Goal: Task Accomplishment & Management: Complete application form

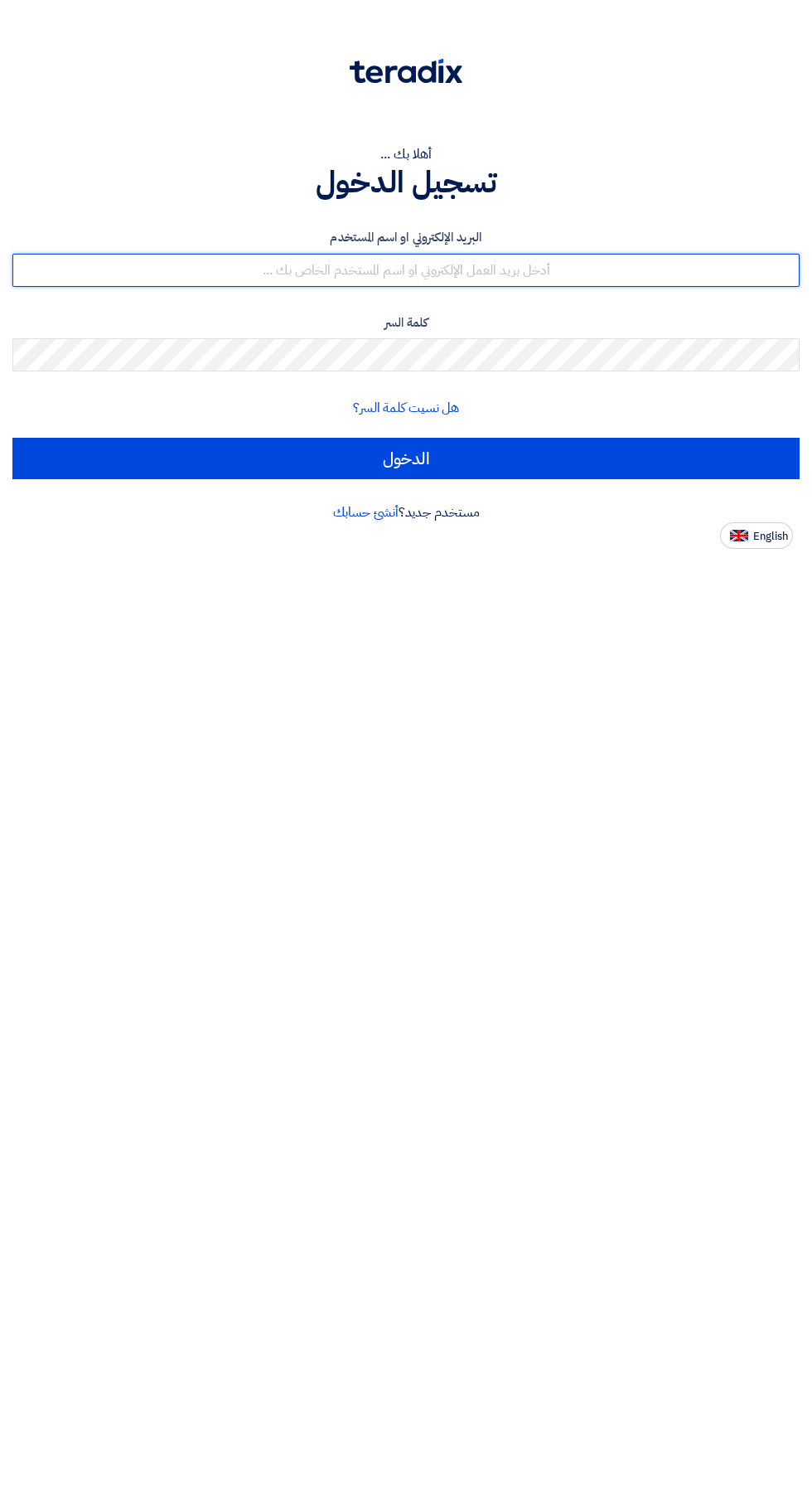
click at [603, 271] on input "text" at bounding box center [406, 270] width 787 height 33
type input "[EMAIL_ADDRESS][DOMAIN_NAME]"
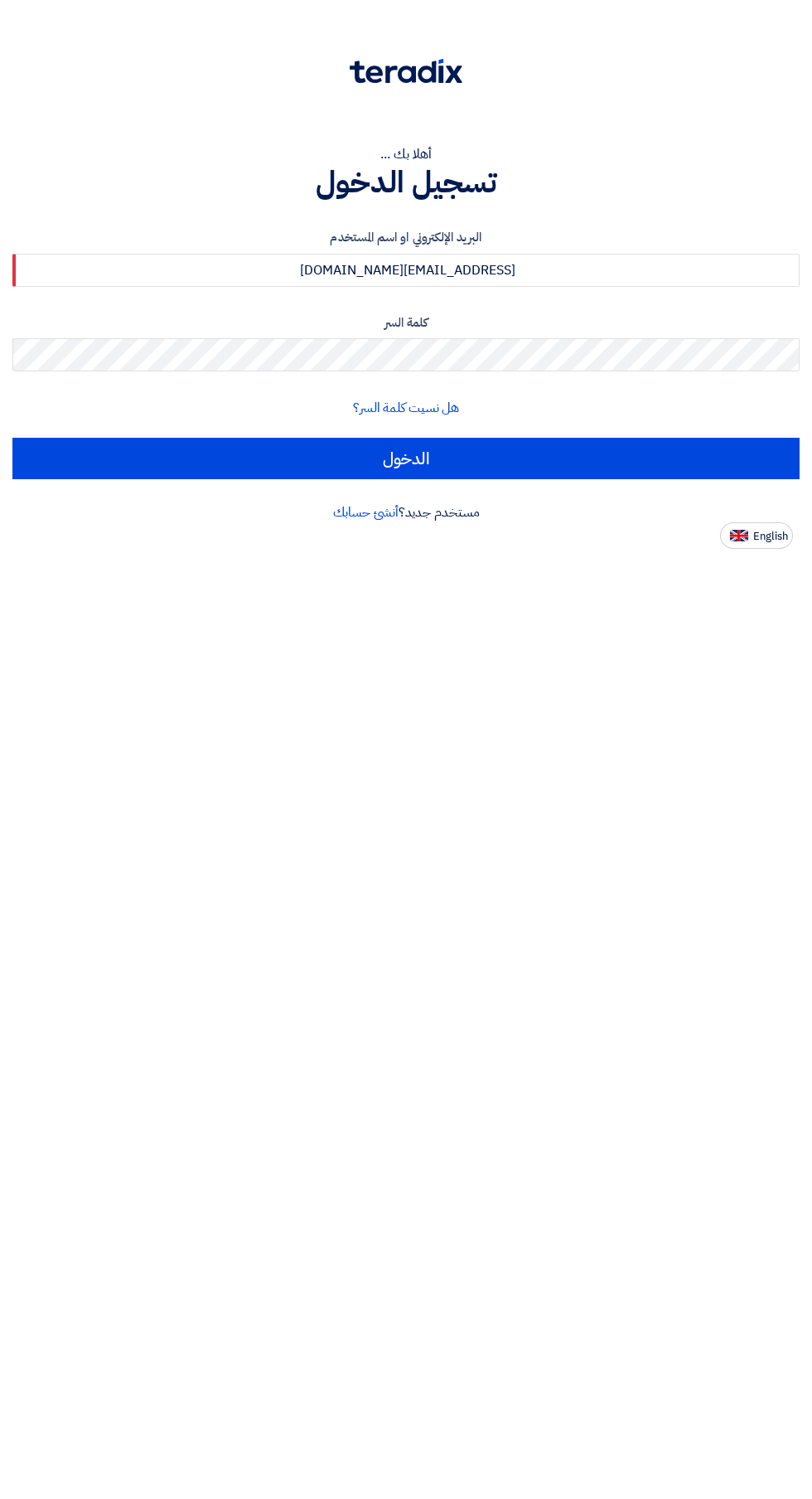
click at [12, 438] on input "الدخول" at bounding box center [406, 458] width 787 height 42
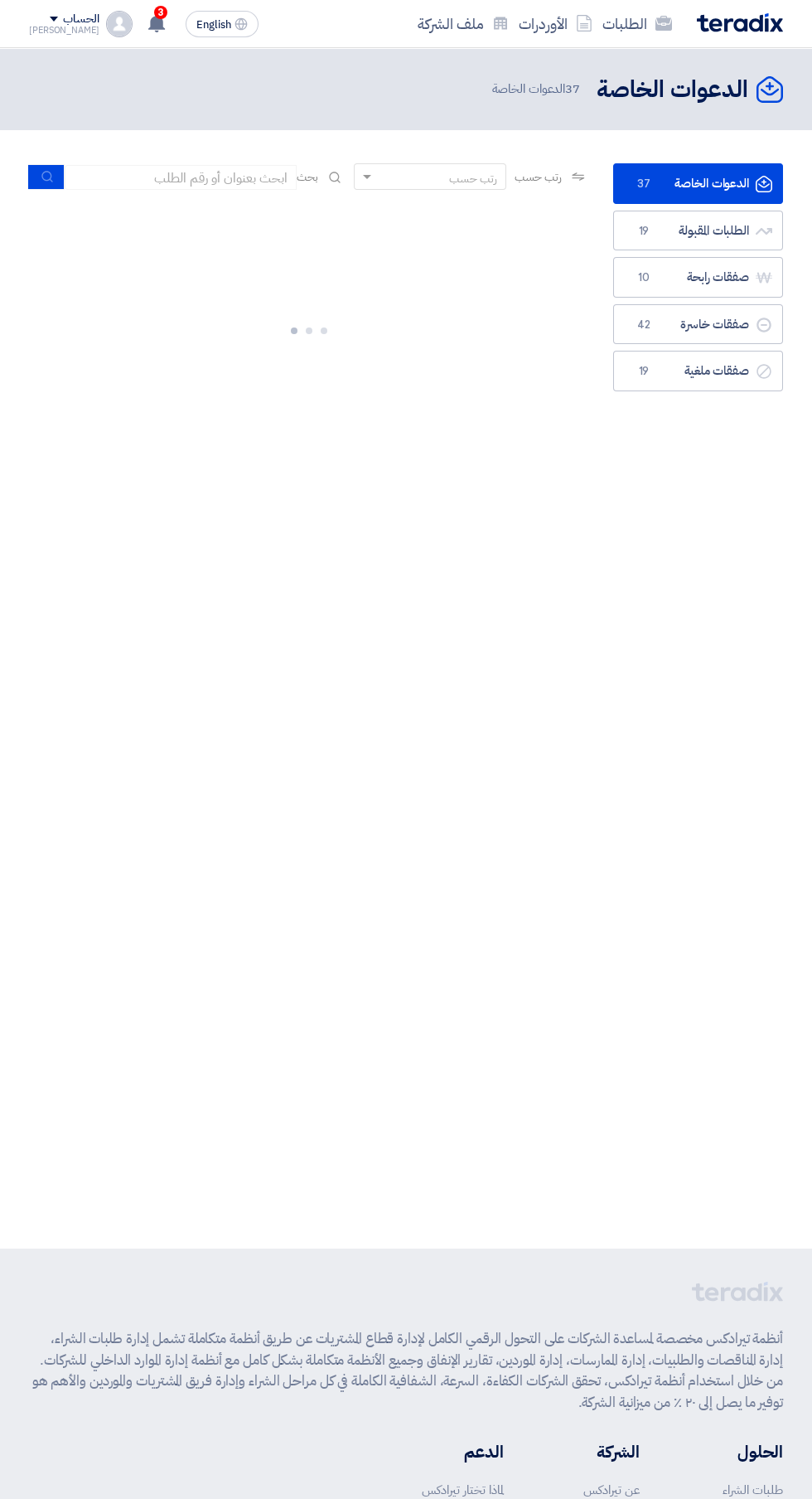
scroll to position [0, -4]
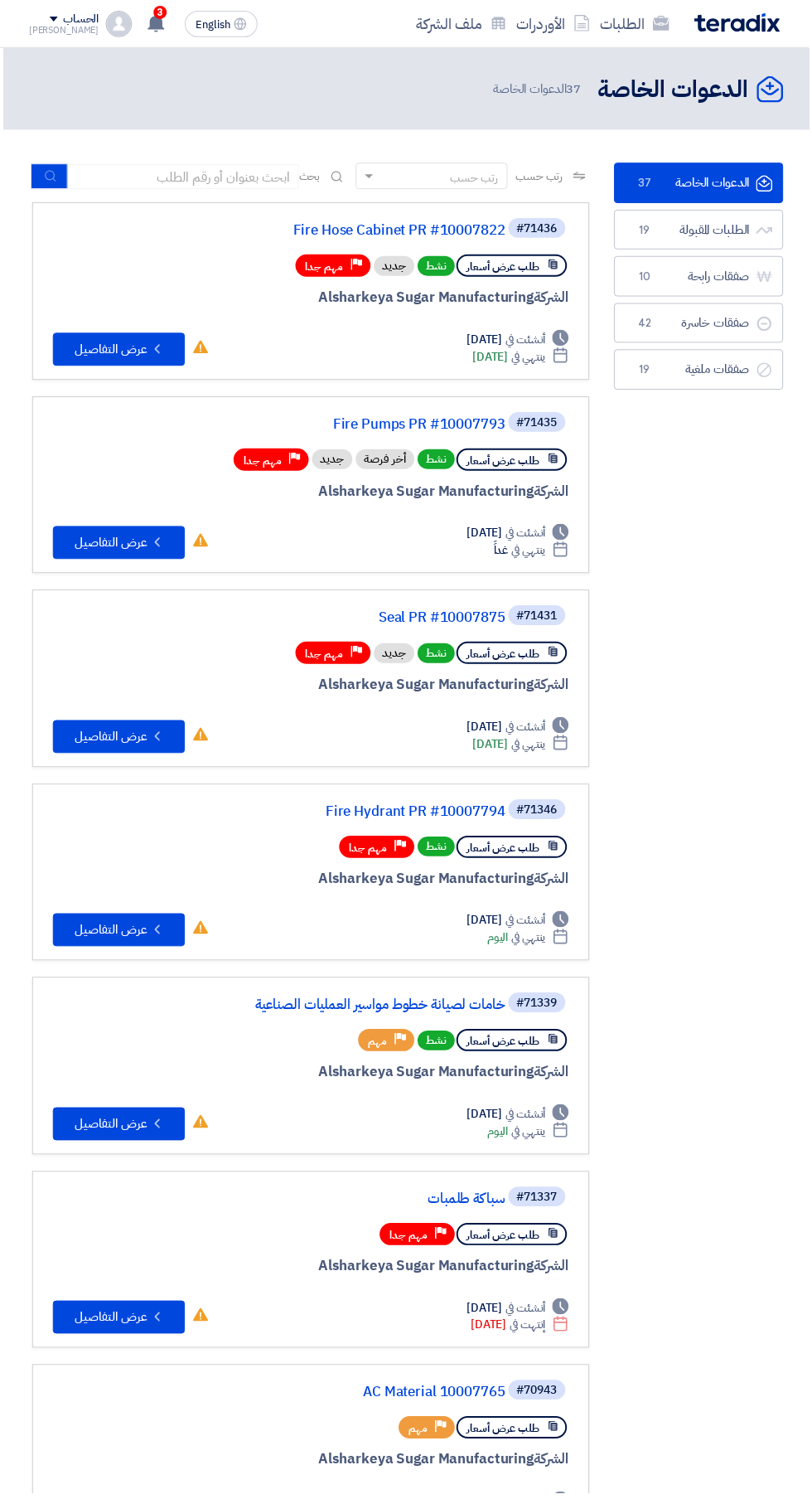
click at [472, 623] on link "Seal PR #10007875" at bounding box center [342, 619] width 332 height 15
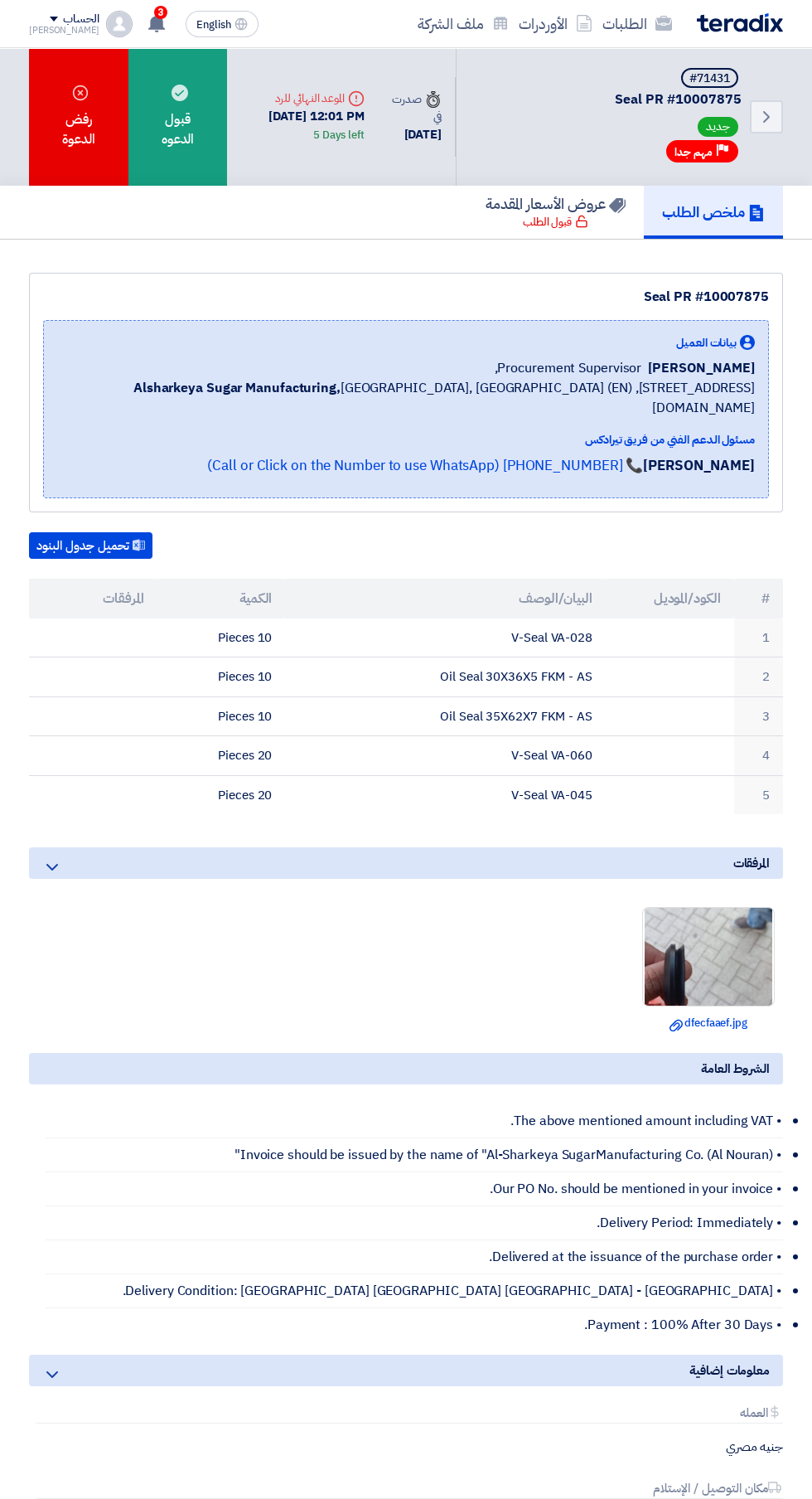
click at [185, 136] on div "قبول الدعوه" at bounding box center [177, 116] width 99 height 138
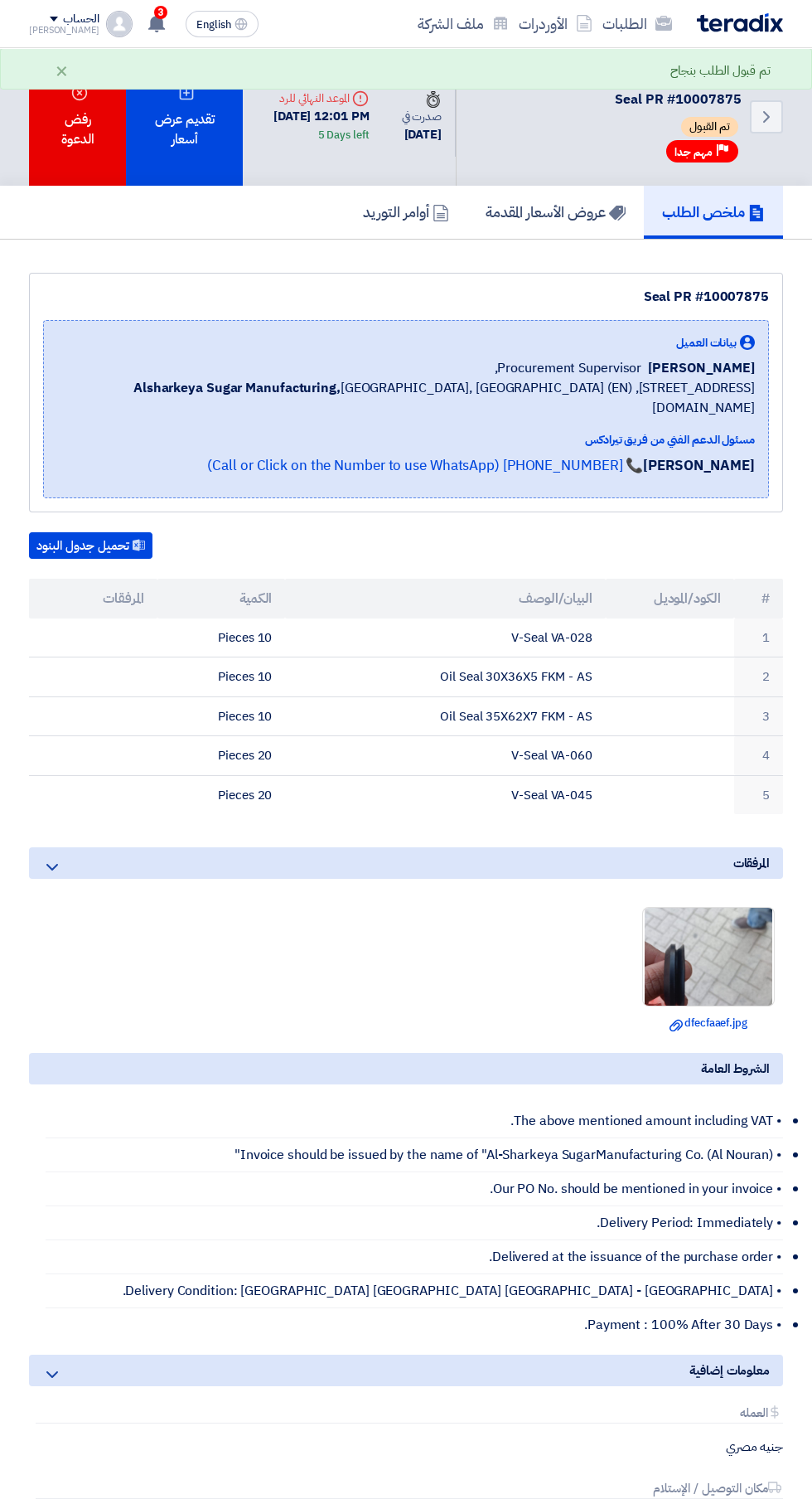
click at [184, 131] on div "تقديم عرض أسعار" at bounding box center [185, 116] width 117 height 138
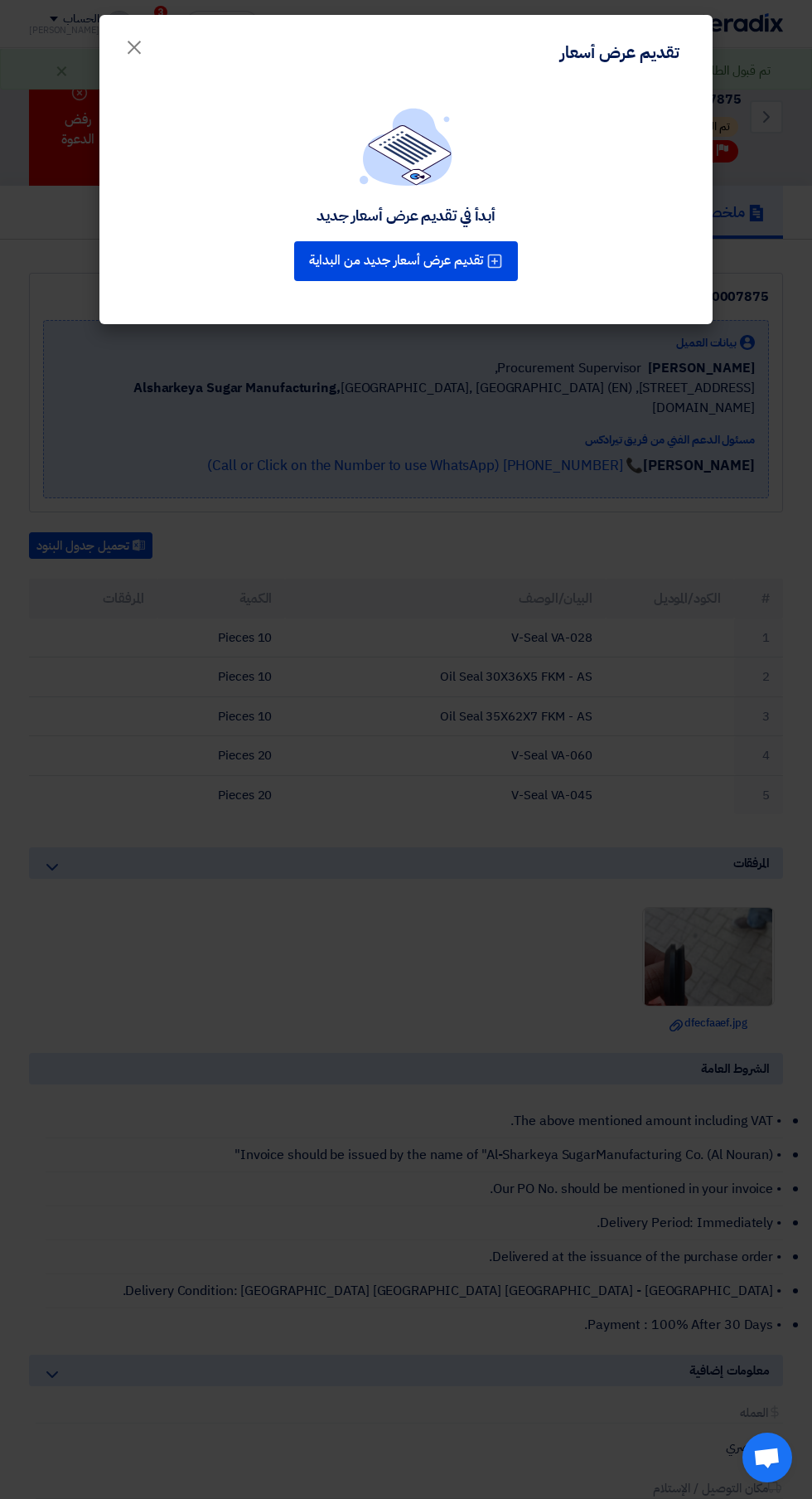
click at [477, 271] on button "تقديم عرض أسعار جديد من البداية" at bounding box center [406, 261] width 224 height 40
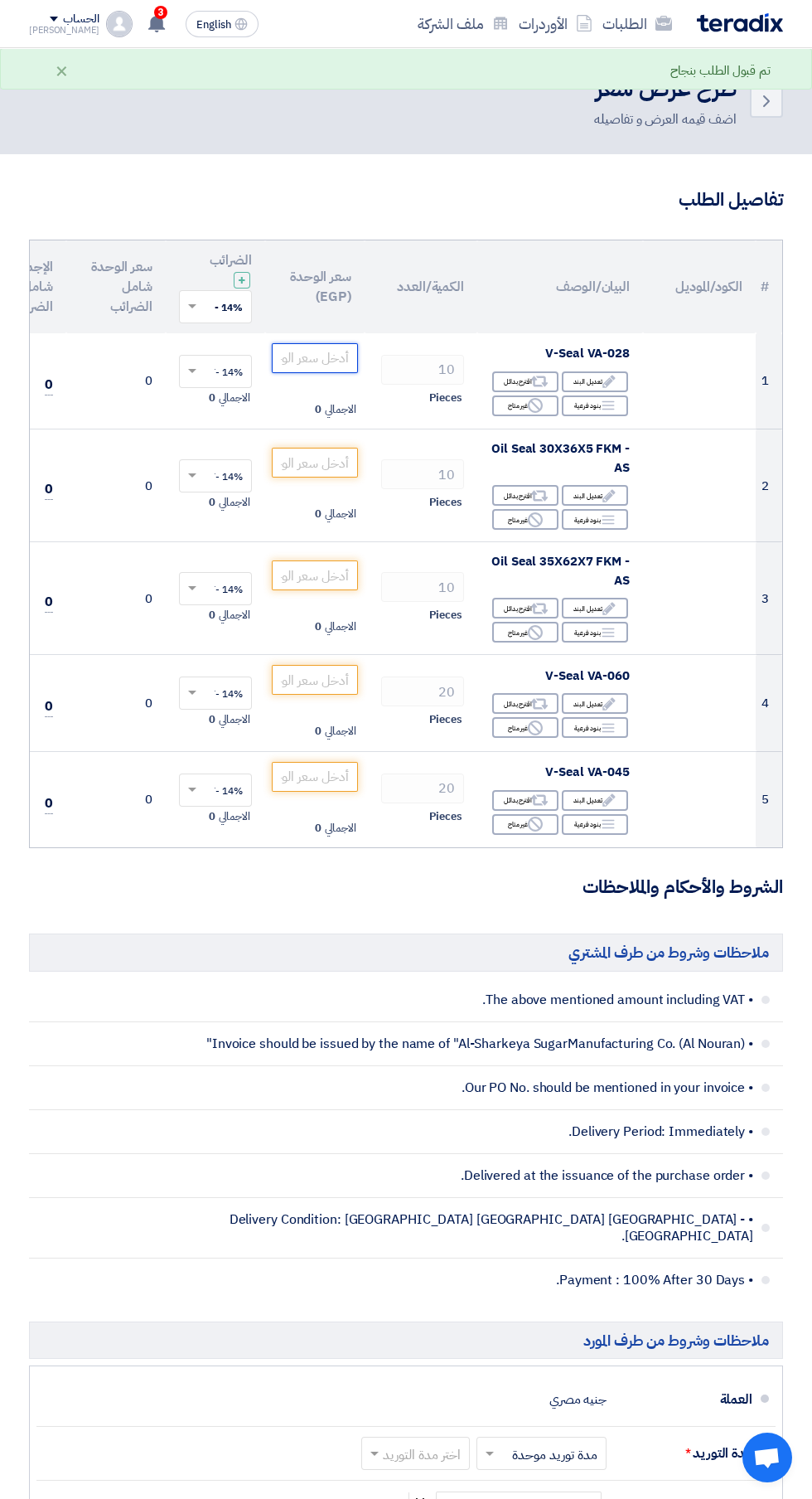
click at [320, 360] on input "number" at bounding box center [314, 359] width 86 height 30
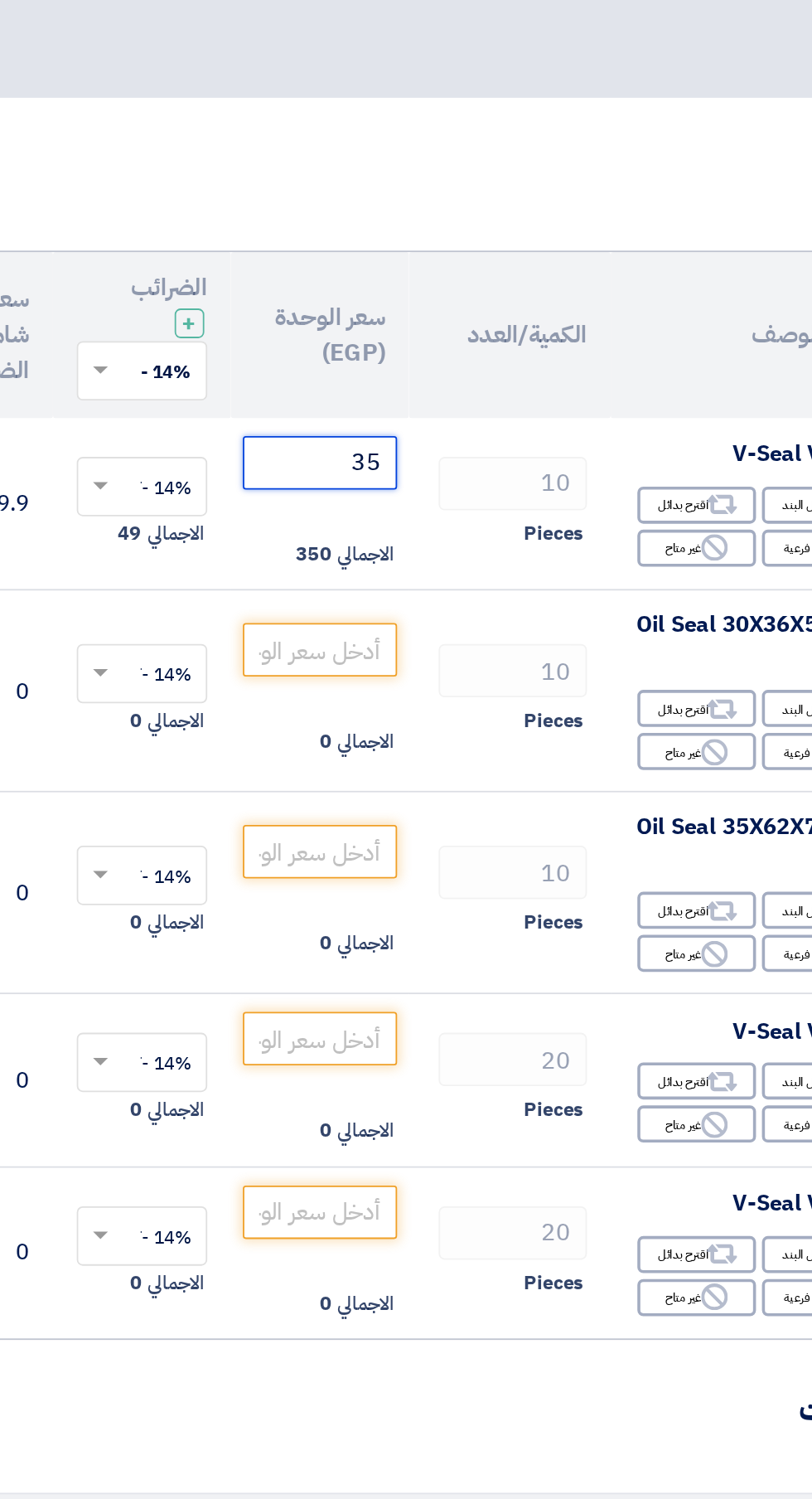
type input "35"
click at [343, 457] on input "number" at bounding box center [314, 462] width 86 height 30
click at [336, 467] on input "number" at bounding box center [314, 462] width 86 height 30
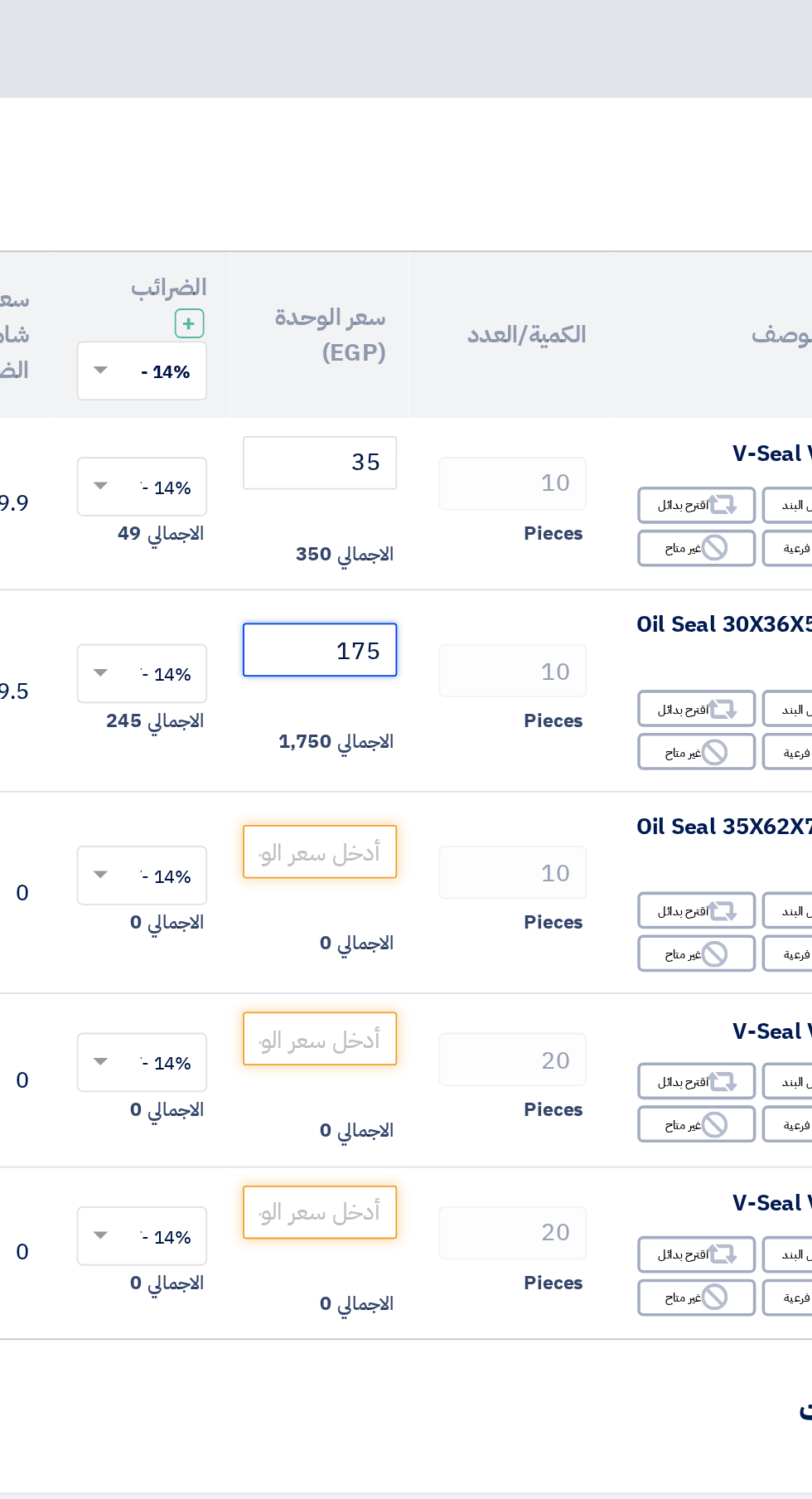
type input "175"
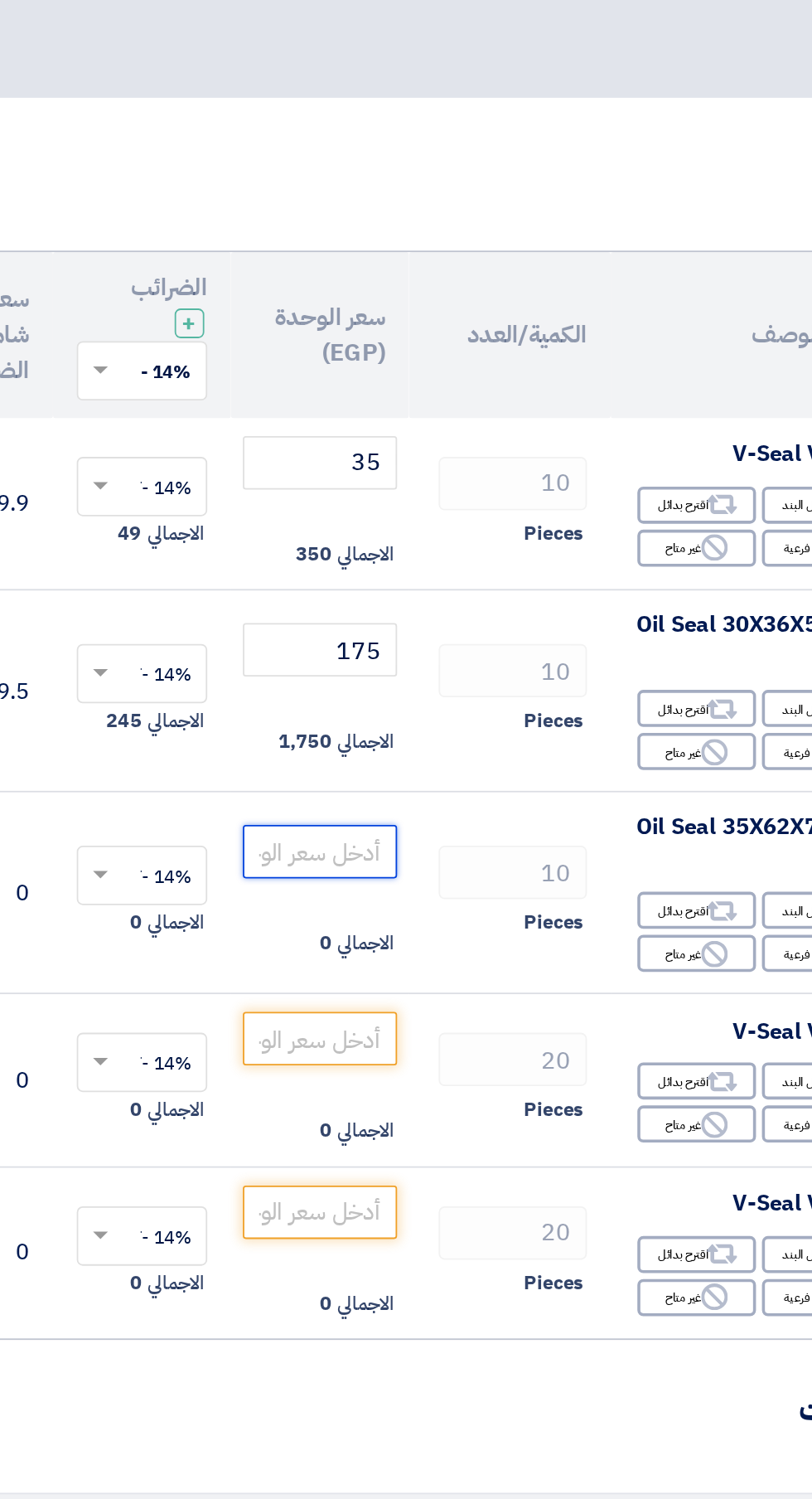
click at [325, 585] on input "number" at bounding box center [314, 575] width 86 height 30
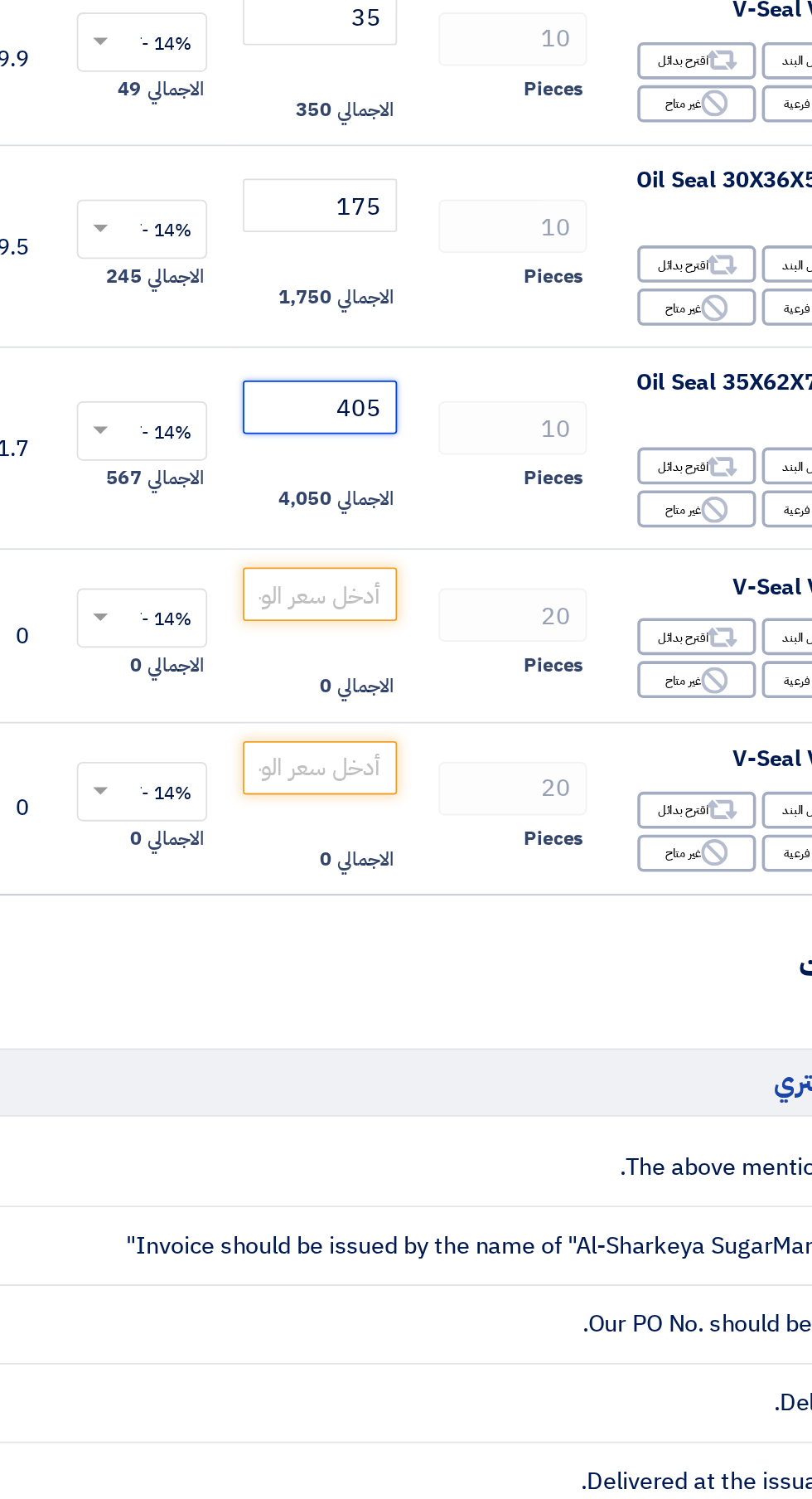
type input "405"
click at [334, 686] on input "number" at bounding box center [314, 680] width 86 height 30
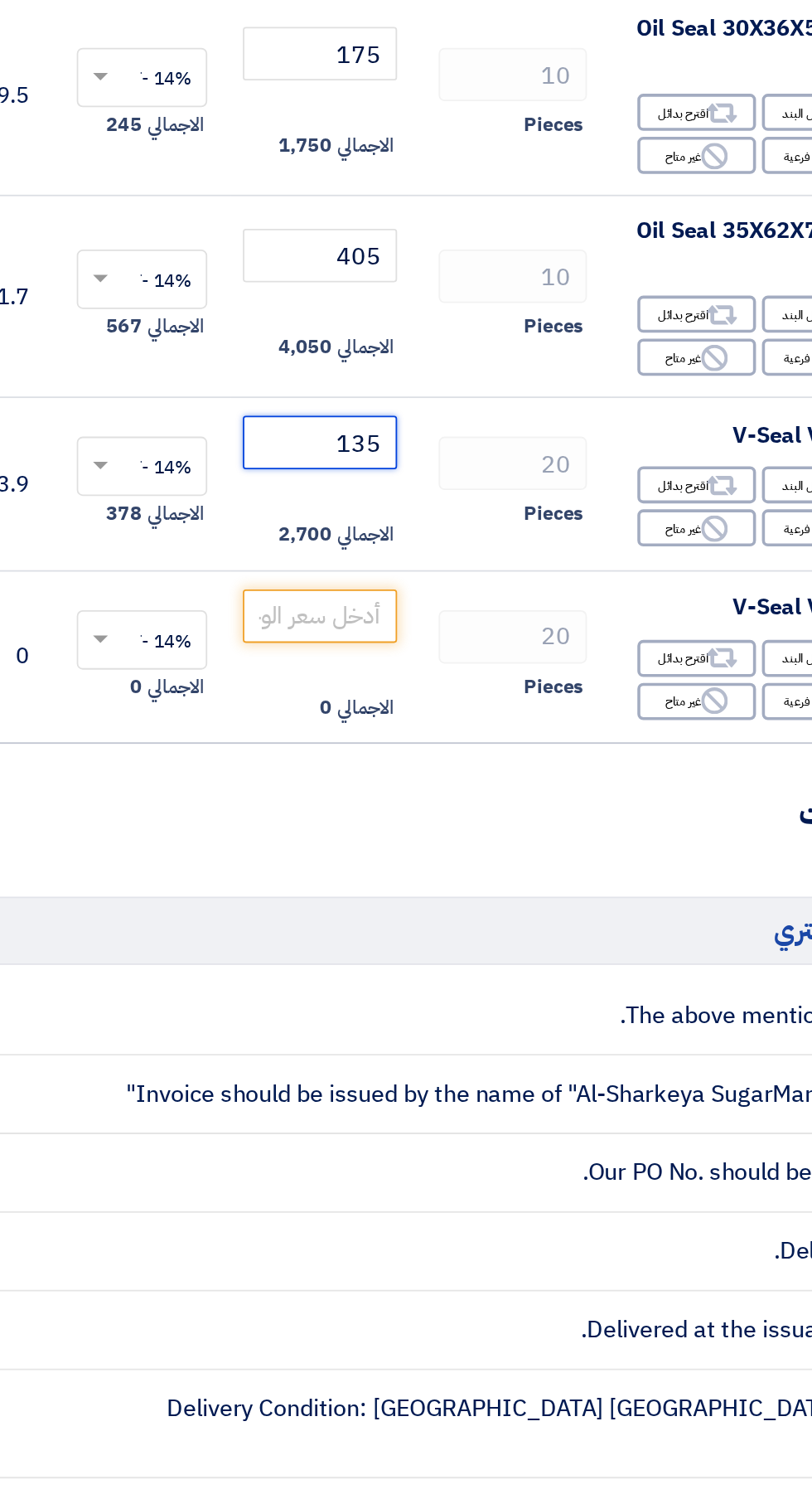
type input "135"
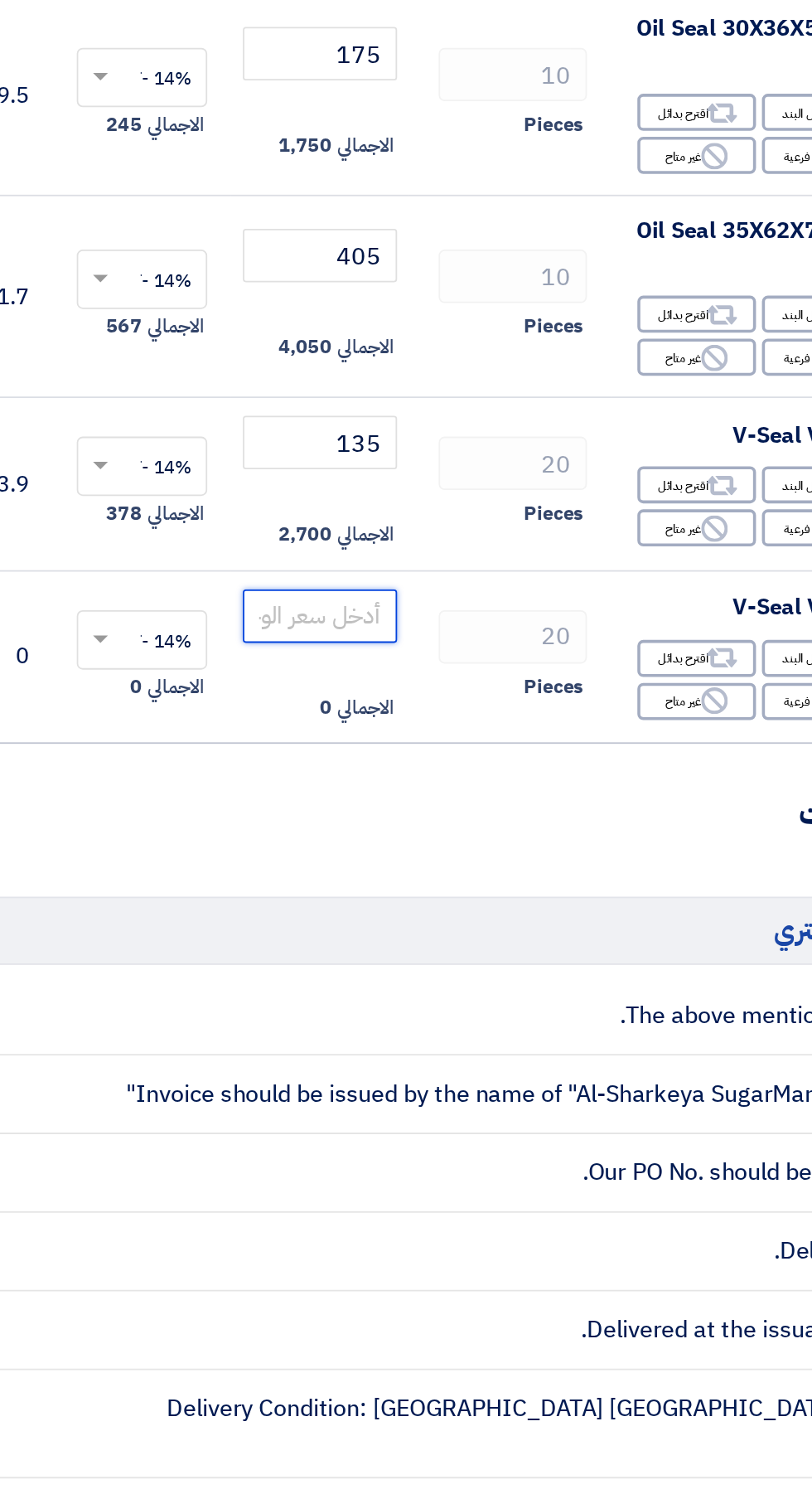
click at [334, 777] on input "number" at bounding box center [314, 777] width 86 height 30
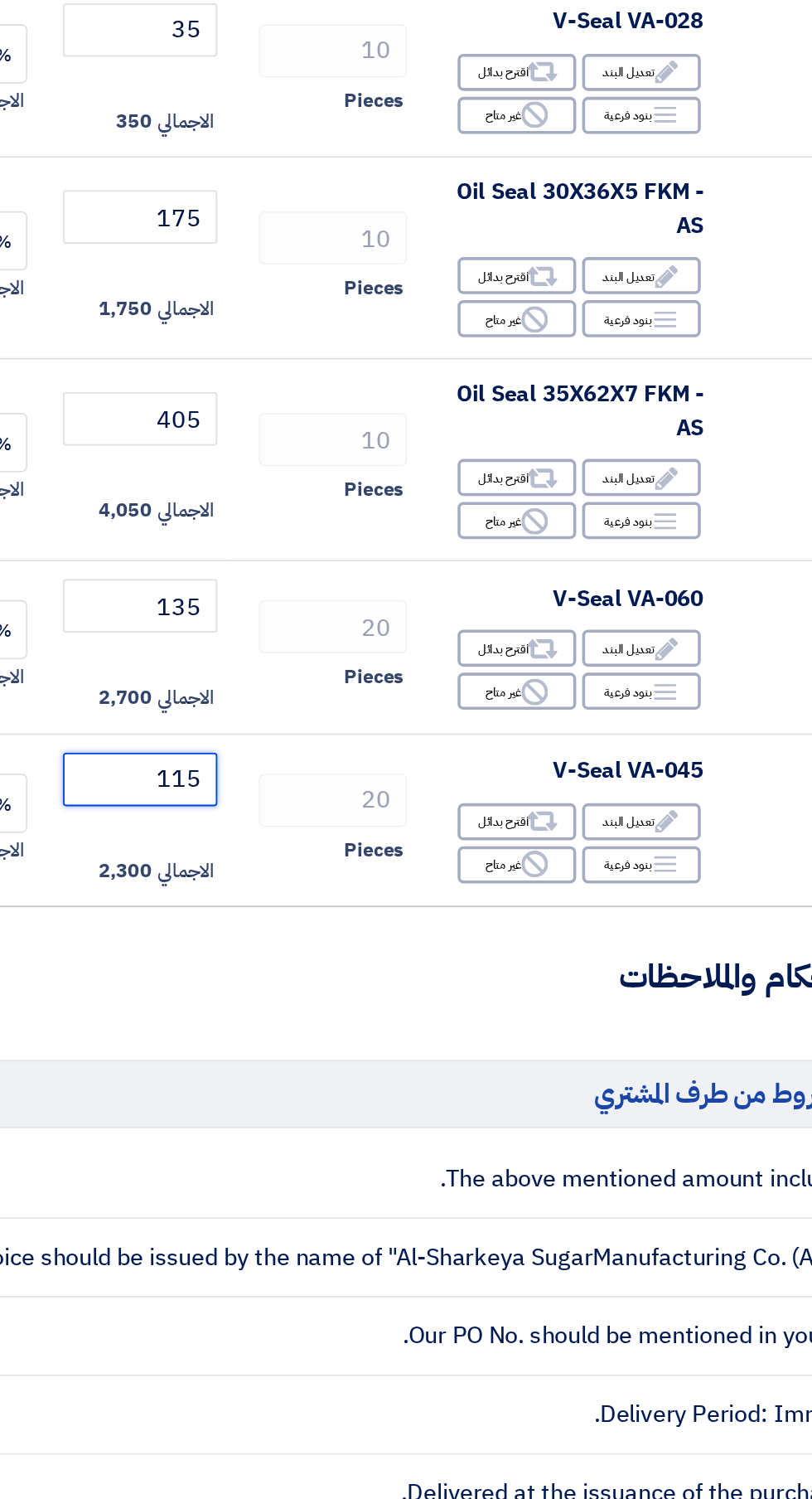
type input "115"
click at [599, 611] on div "Edit تعديل البند" at bounding box center [595, 607] width 67 height 20
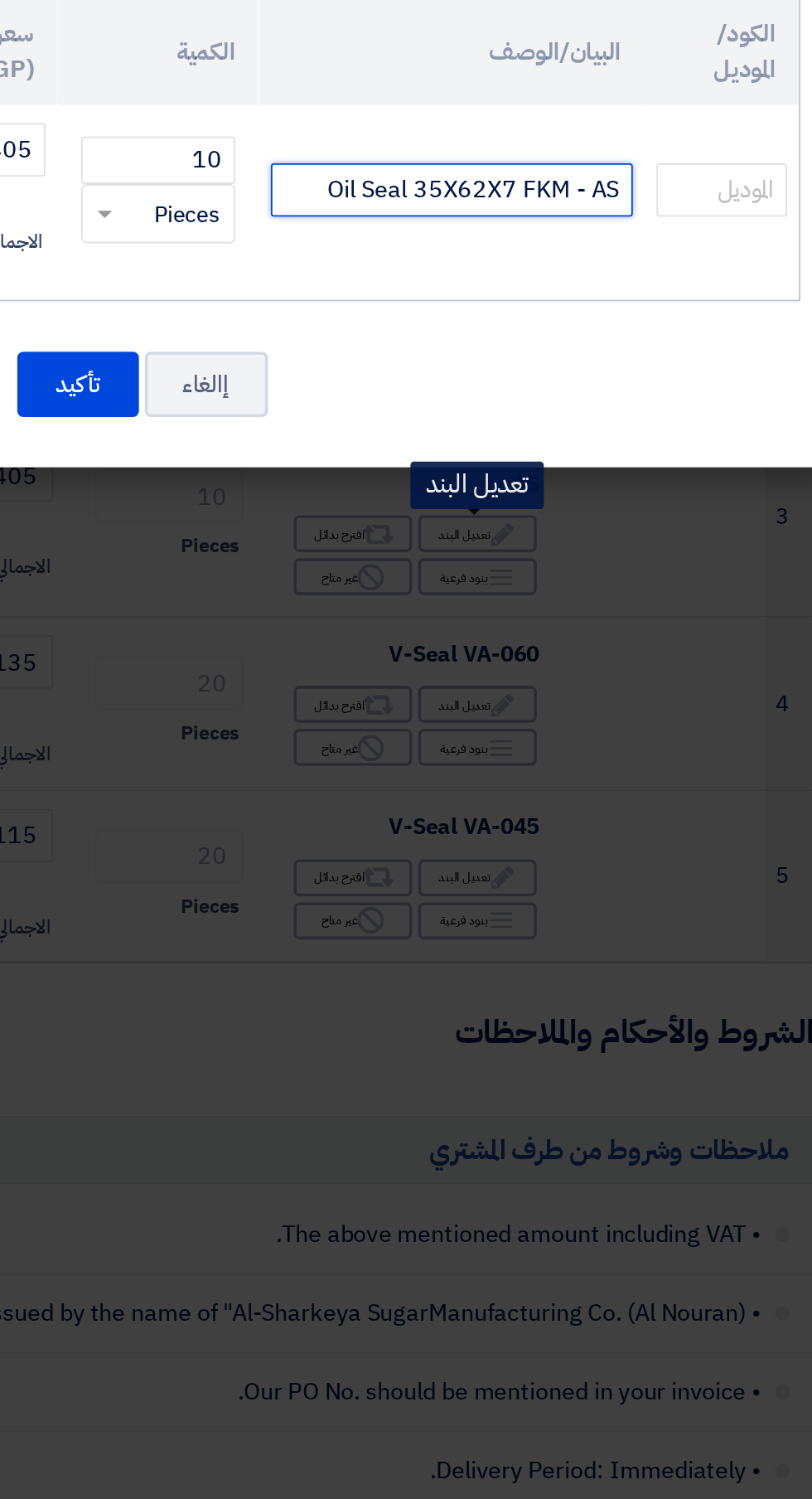
click at [494, 419] on input "Oil Seal 35X62X7 FKM - AS" at bounding box center [581, 416] width 202 height 30
type input "Oil Seal 35X62X7 FKM - AS تايوانى"
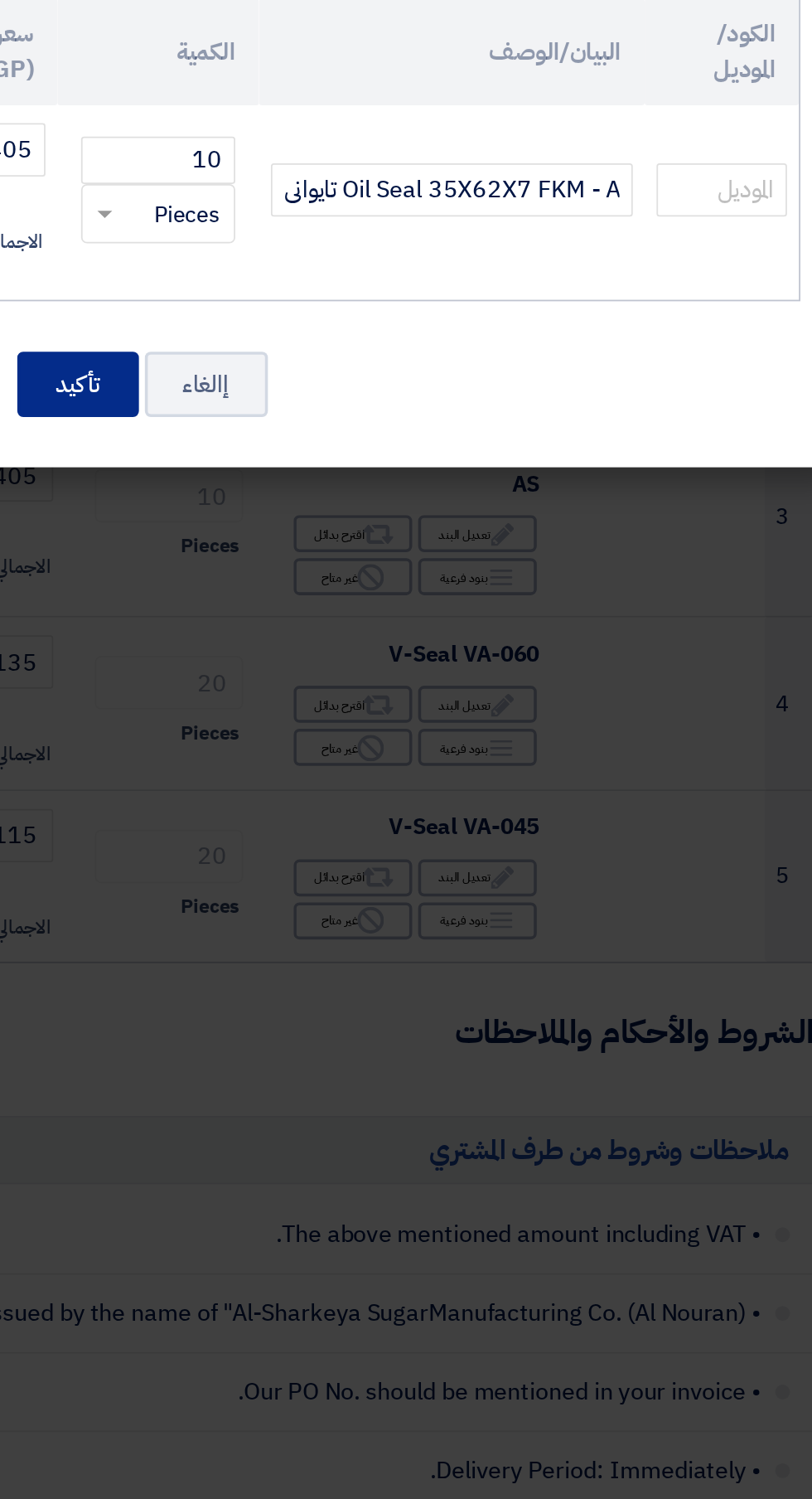
click at [379, 522] on button "تأكيد" at bounding box center [372, 525] width 68 height 36
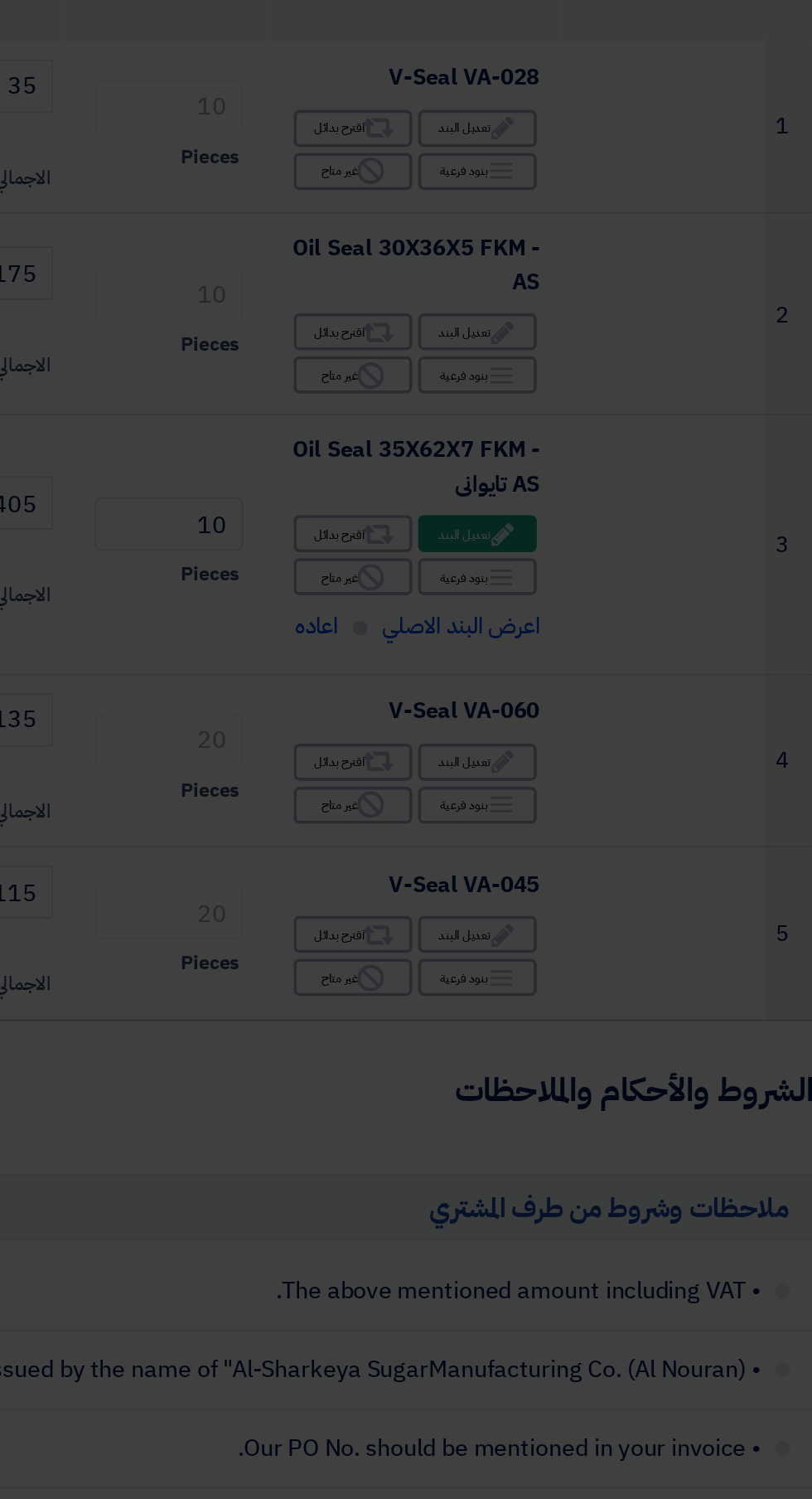
scroll to position [0, 0]
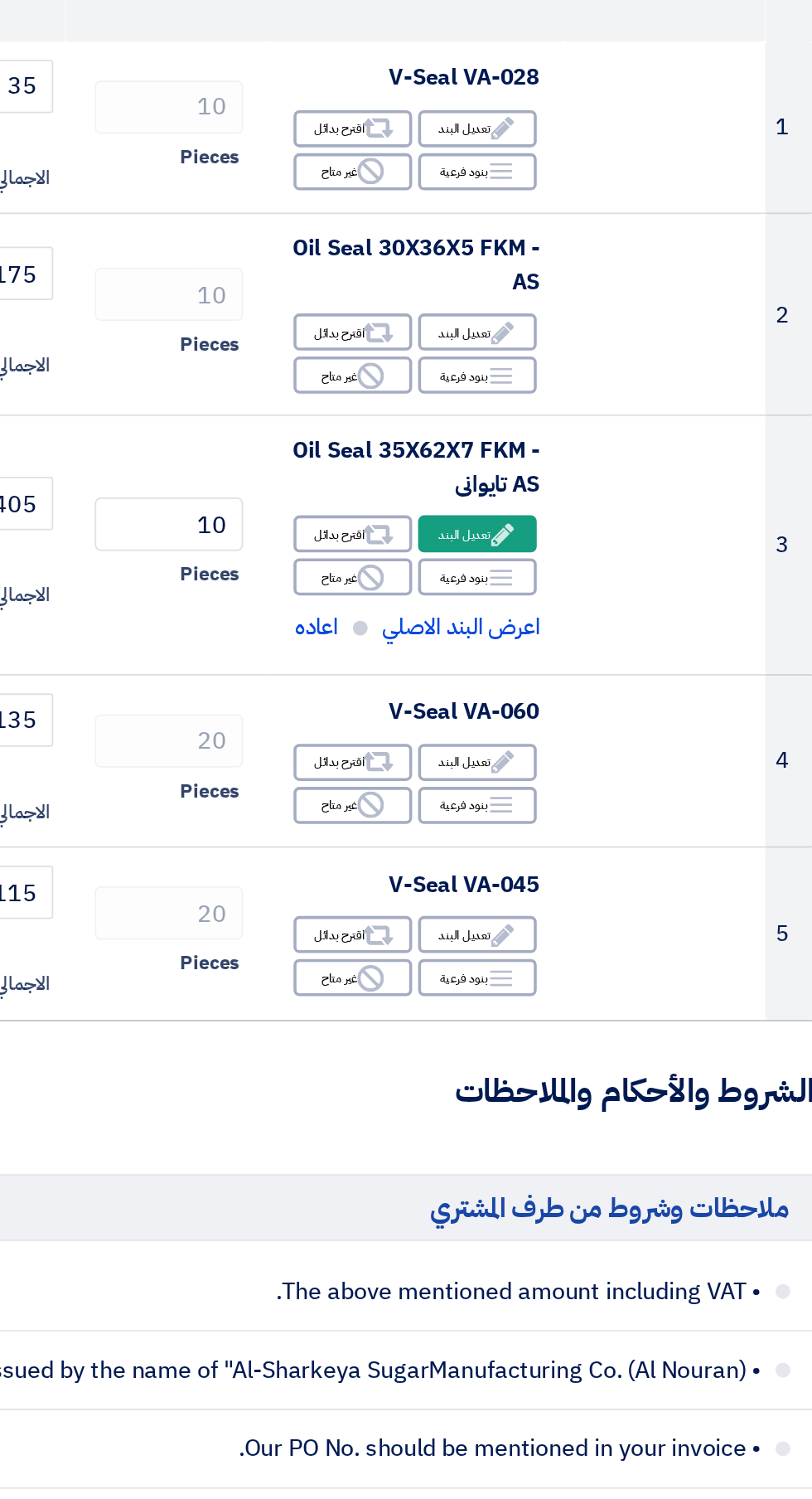
click at [603, 498] on use at bounding box center [610, 495] width 12 height 12
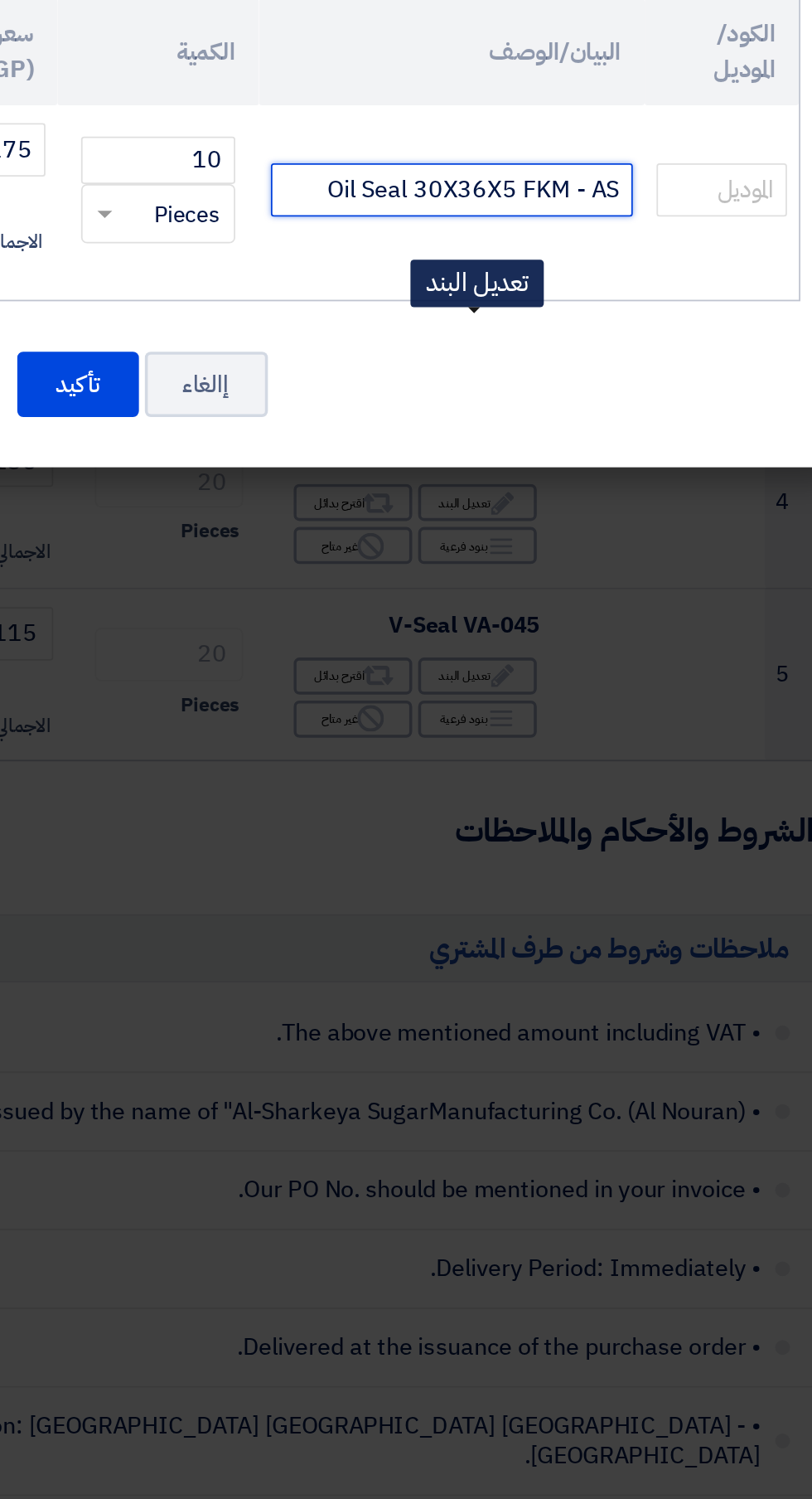
click at [503, 417] on input "Oil Seal 30X36X5 FKM - AS" at bounding box center [581, 416] width 202 height 30
type input "Oil Seal 30X36X5 FKM - AS تايوانى"
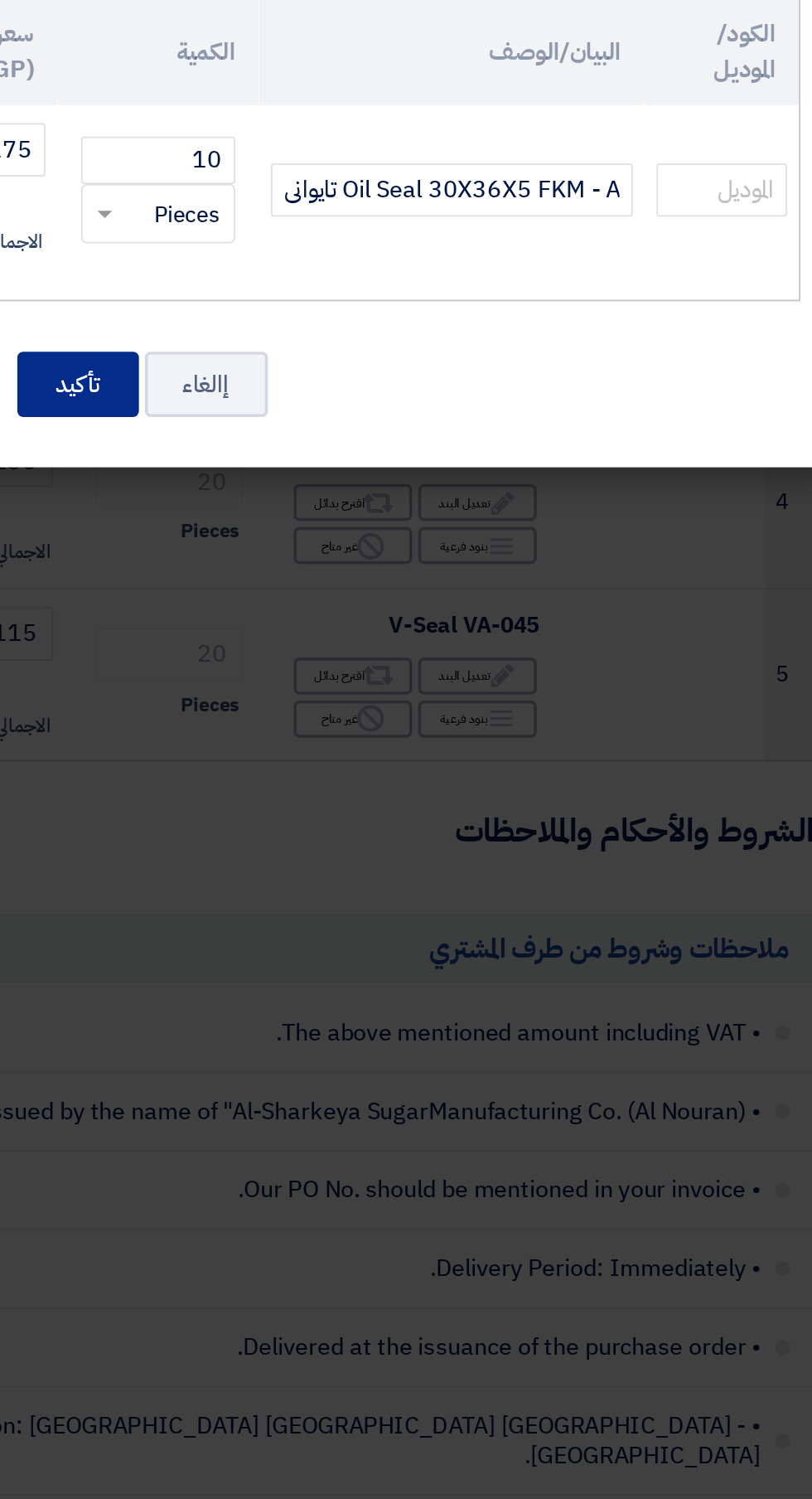
click at [376, 528] on button "تأكيد" at bounding box center [372, 525] width 68 height 36
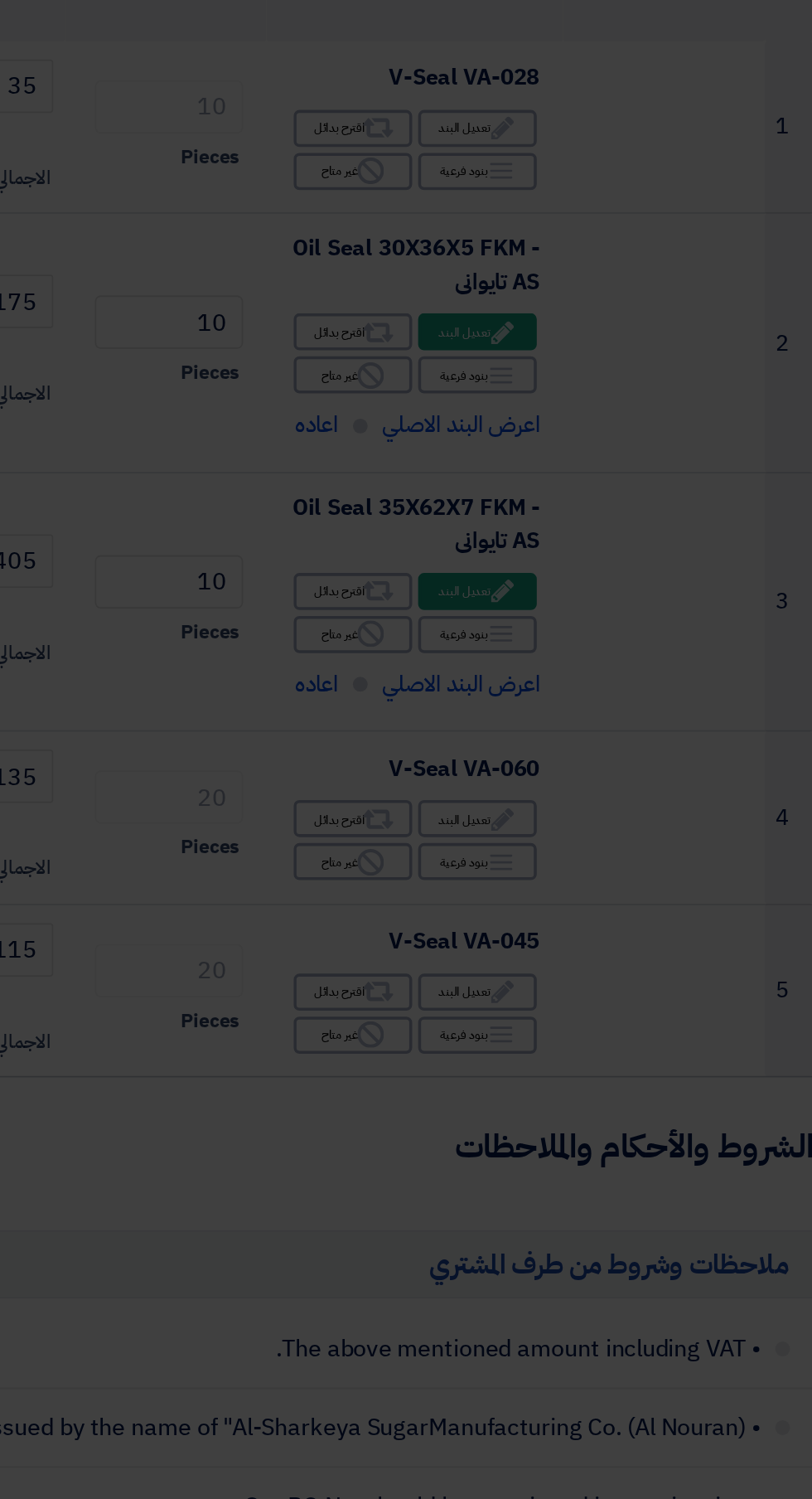
scroll to position [0, 0]
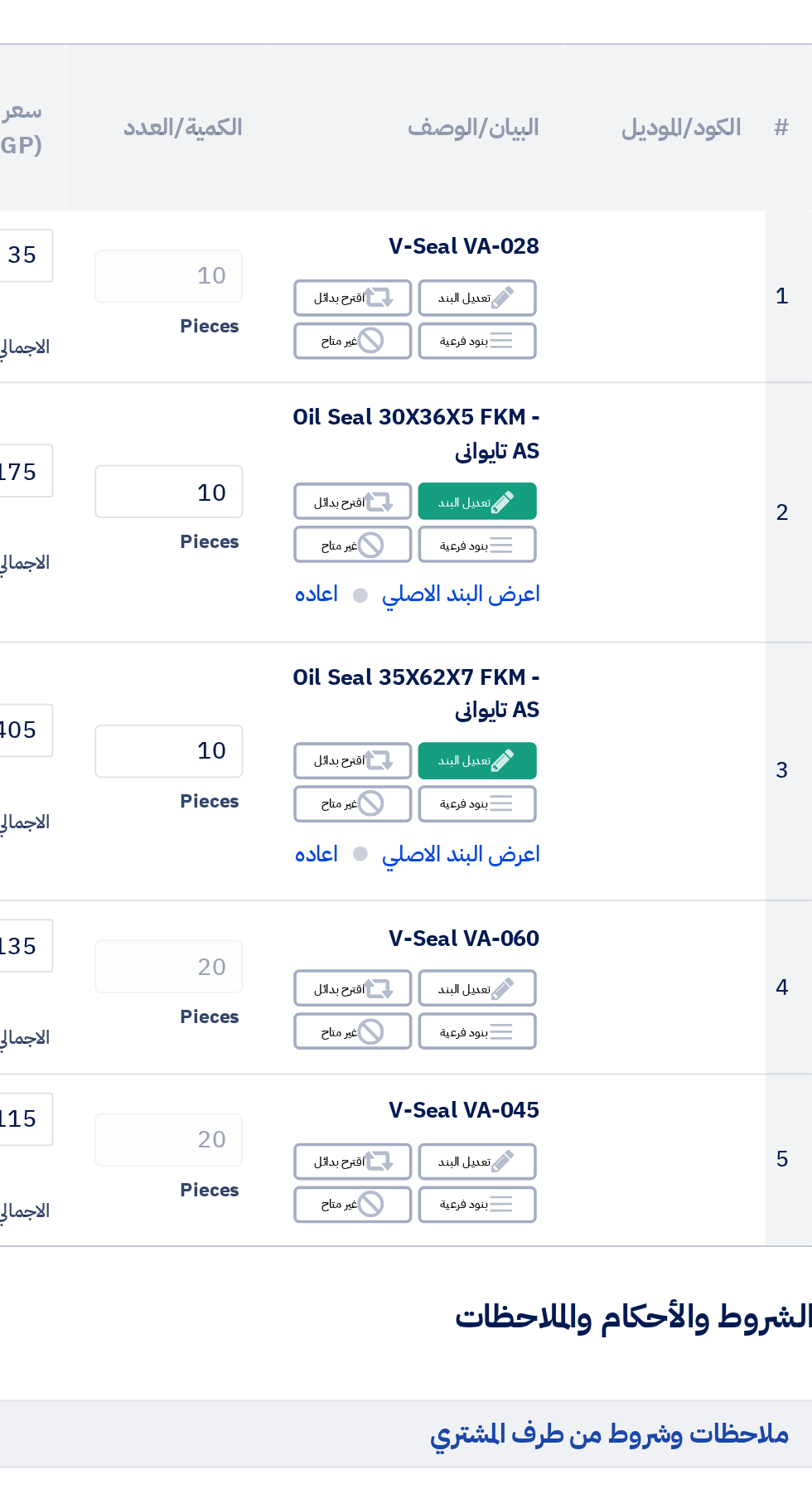
click at [601, 381] on div "Edit تعديل البند" at bounding box center [595, 381] width 67 height 20
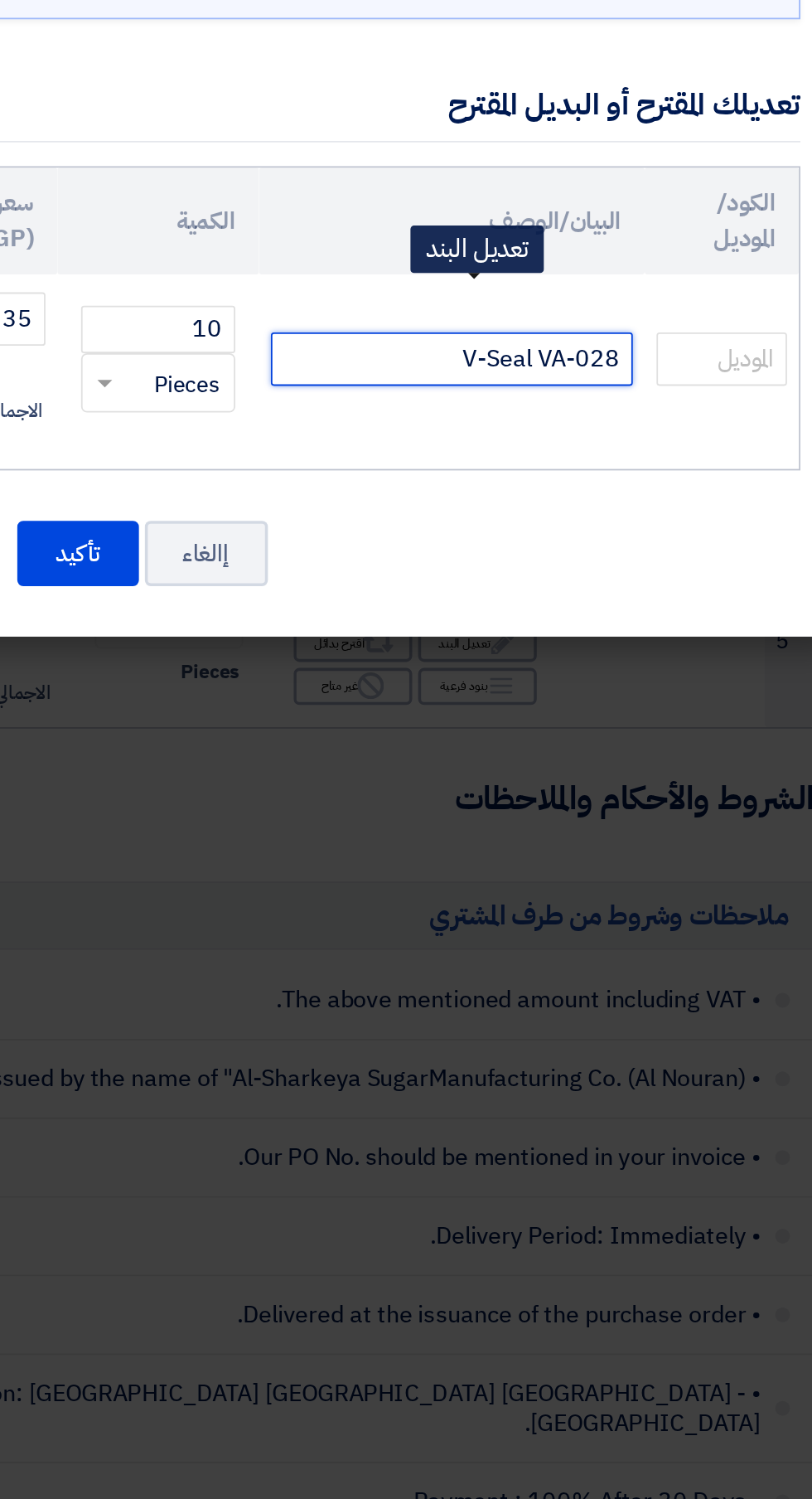
click at [554, 418] on input "V-Seal VA-028" at bounding box center [581, 416] width 202 height 30
type input "V-Seal VA-028 صينى جودة عالية"
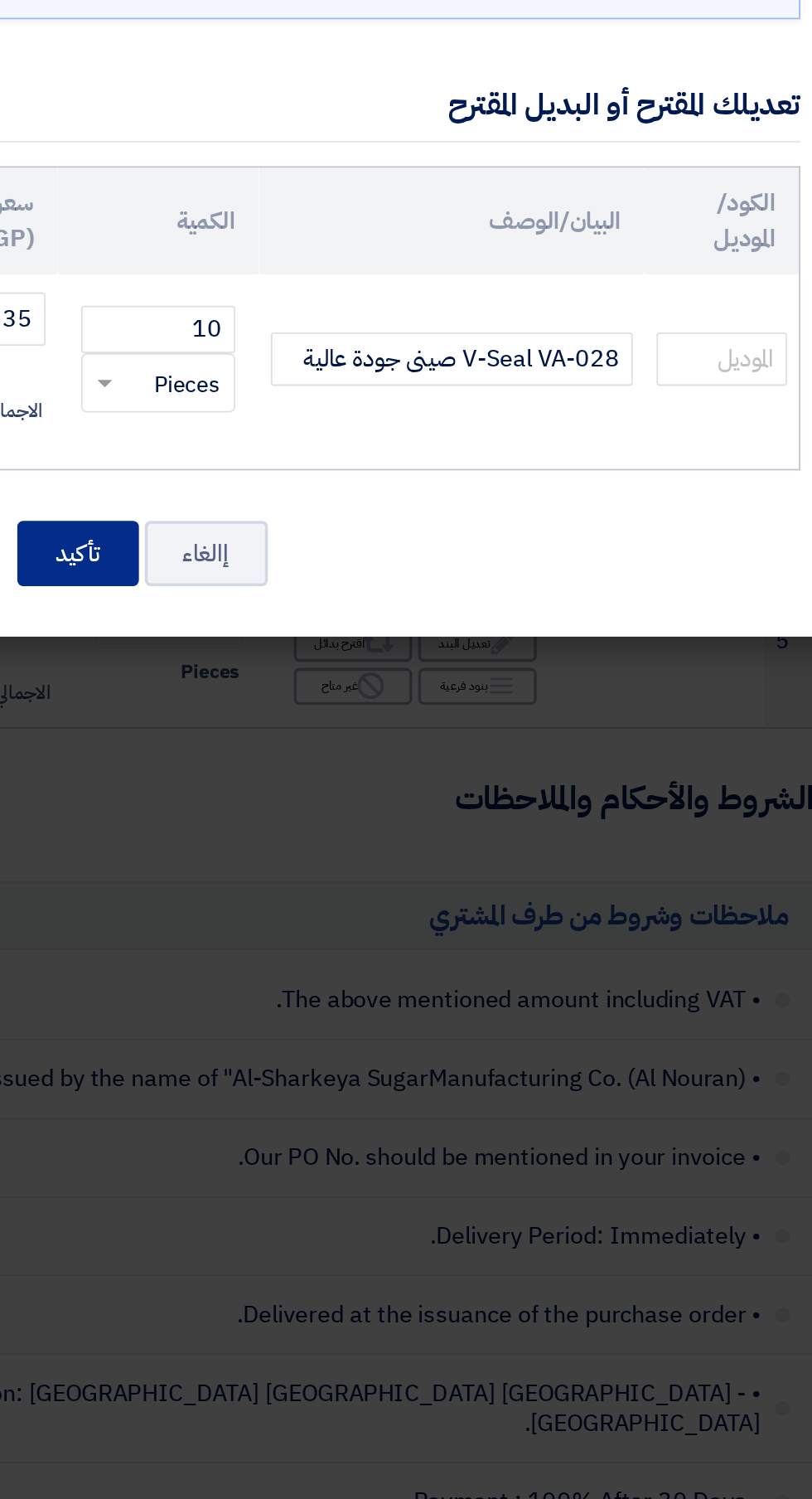
click at [370, 530] on button "تأكيد" at bounding box center [372, 525] width 68 height 36
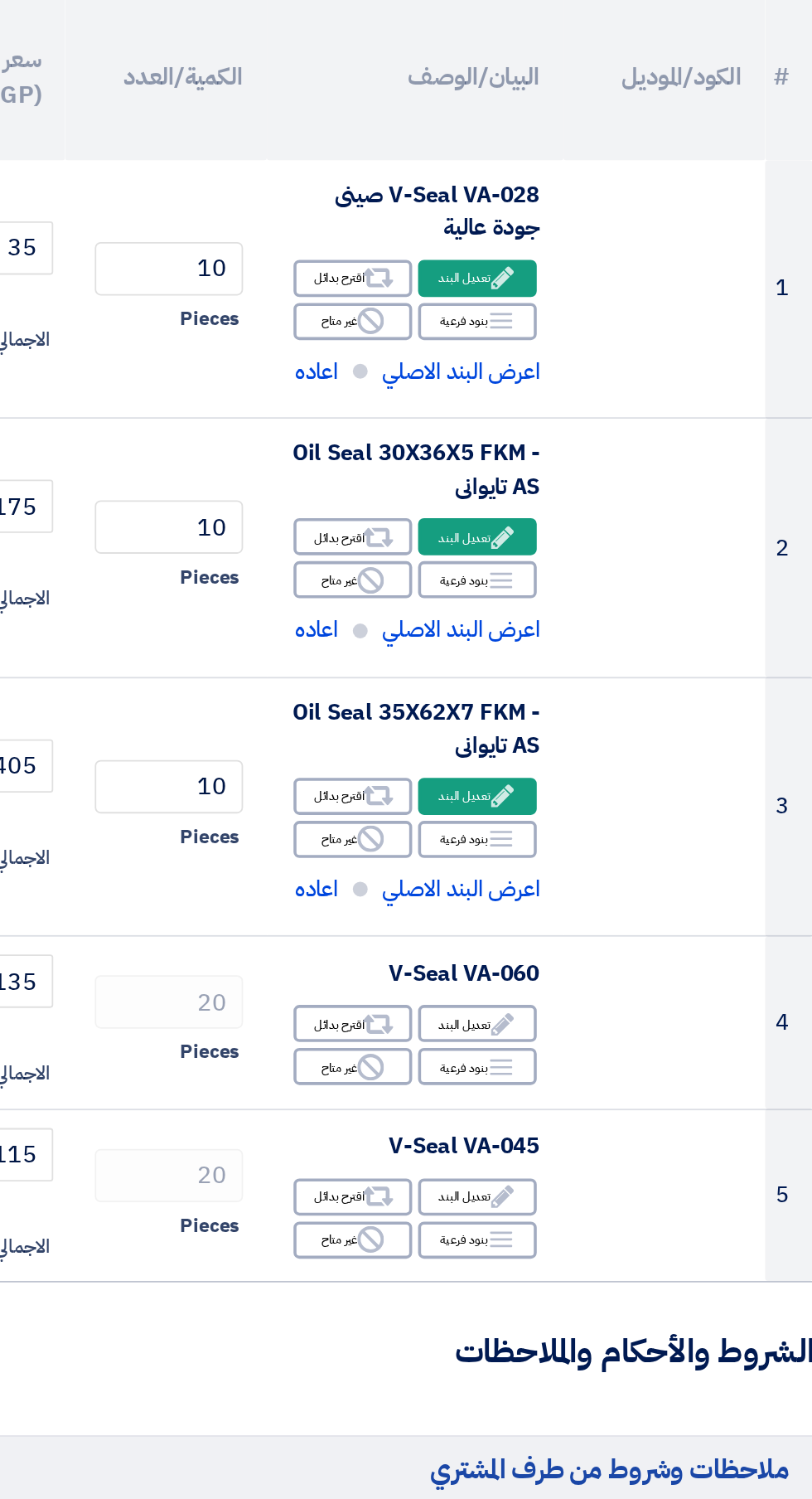
click at [605, 818] on use at bounding box center [610, 816] width 12 height 12
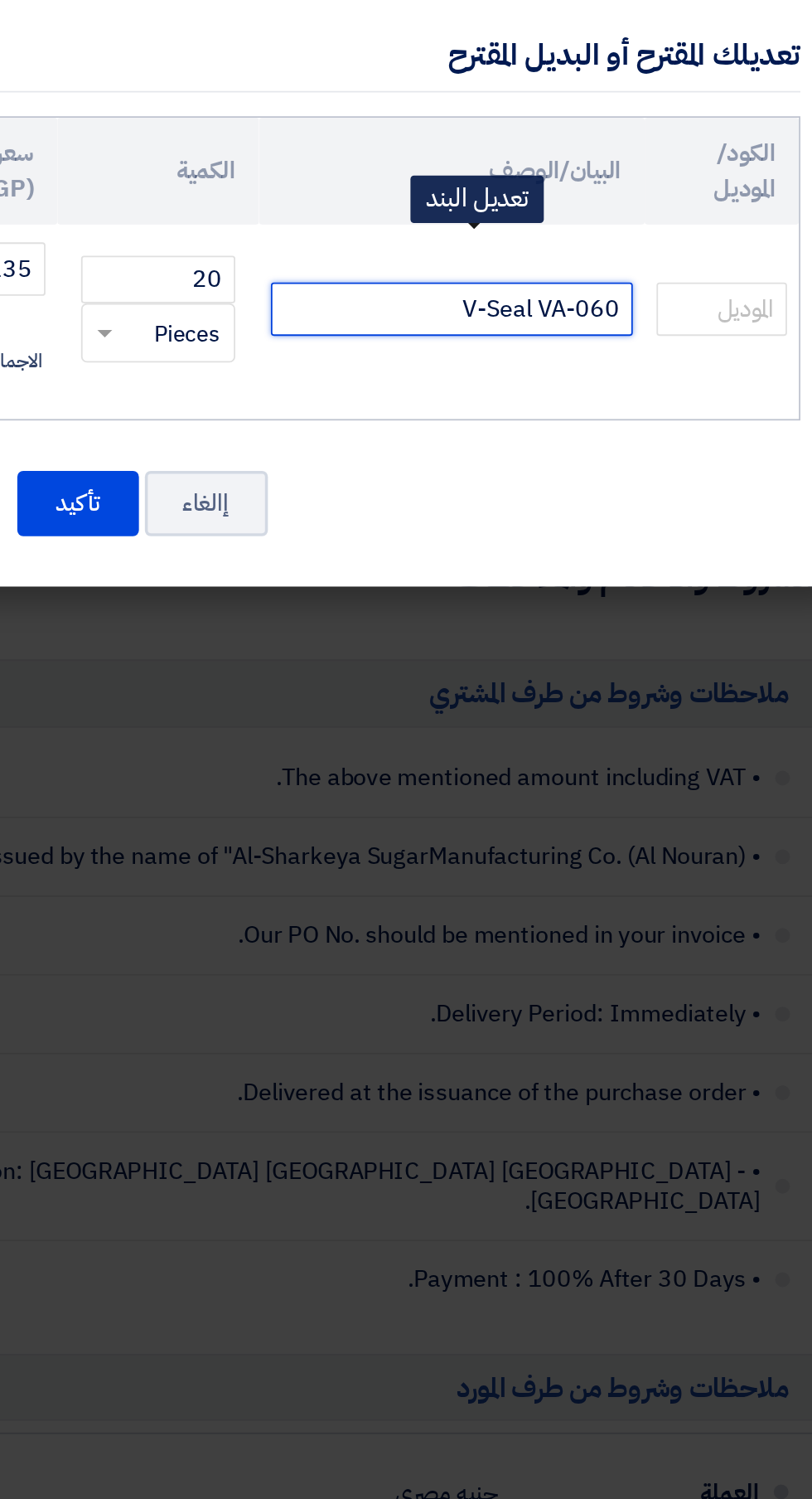
click at [562, 416] on input "V-Seal VA-060" at bounding box center [581, 416] width 202 height 30
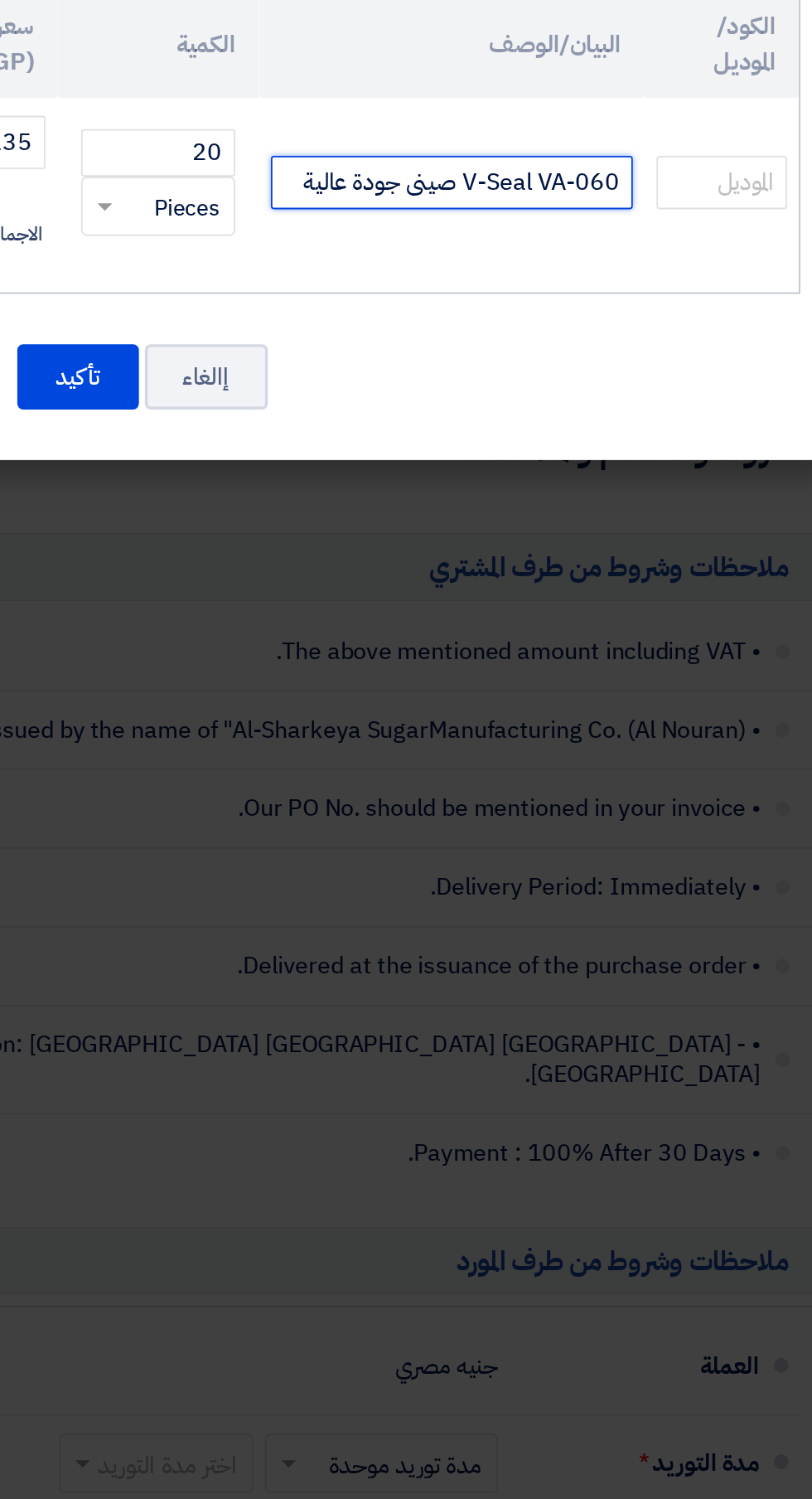
type input "V-Seal VA-060 صينى جودة عالية"
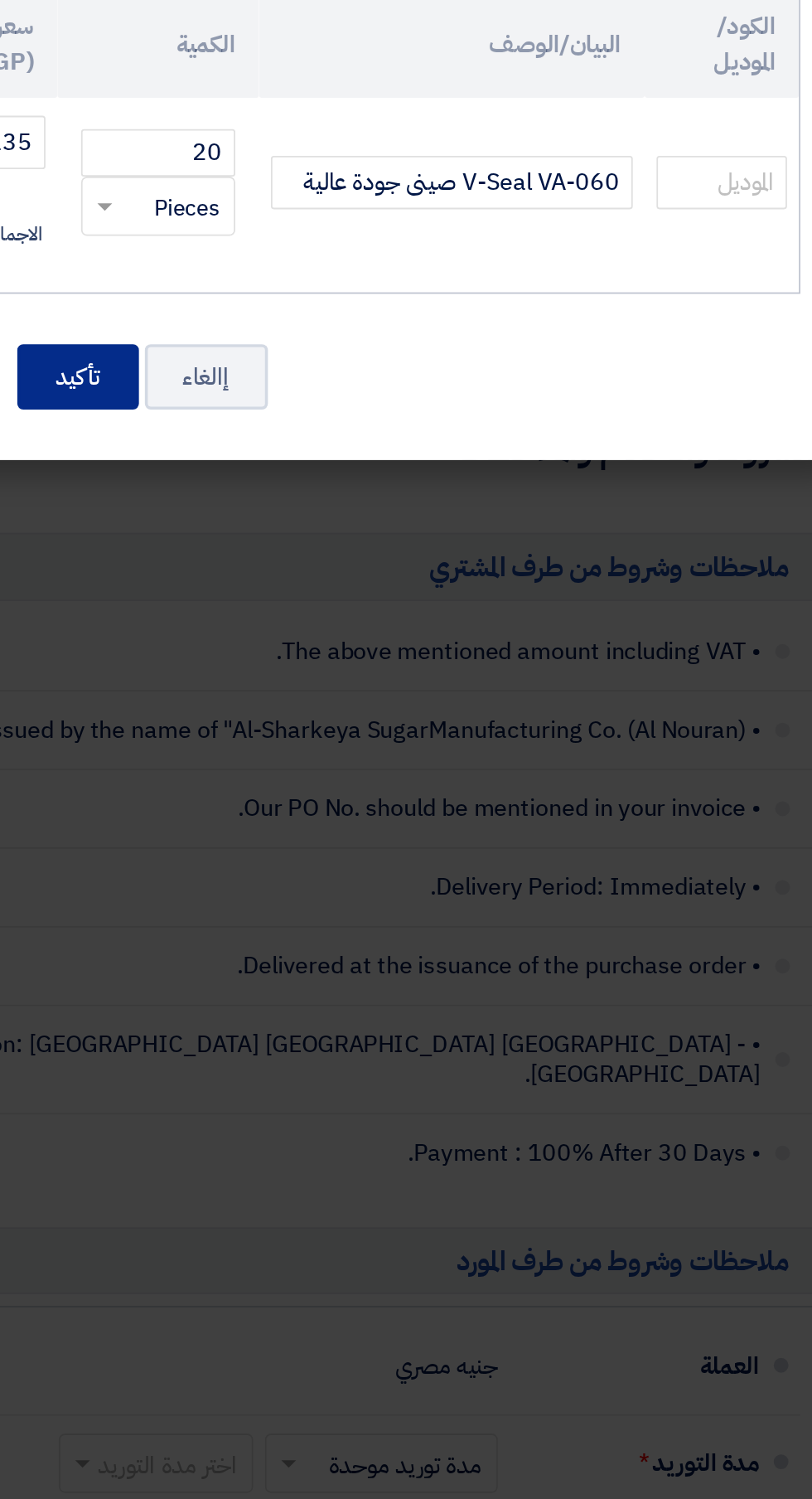
click at [375, 521] on button "تأكيد" at bounding box center [372, 525] width 68 height 36
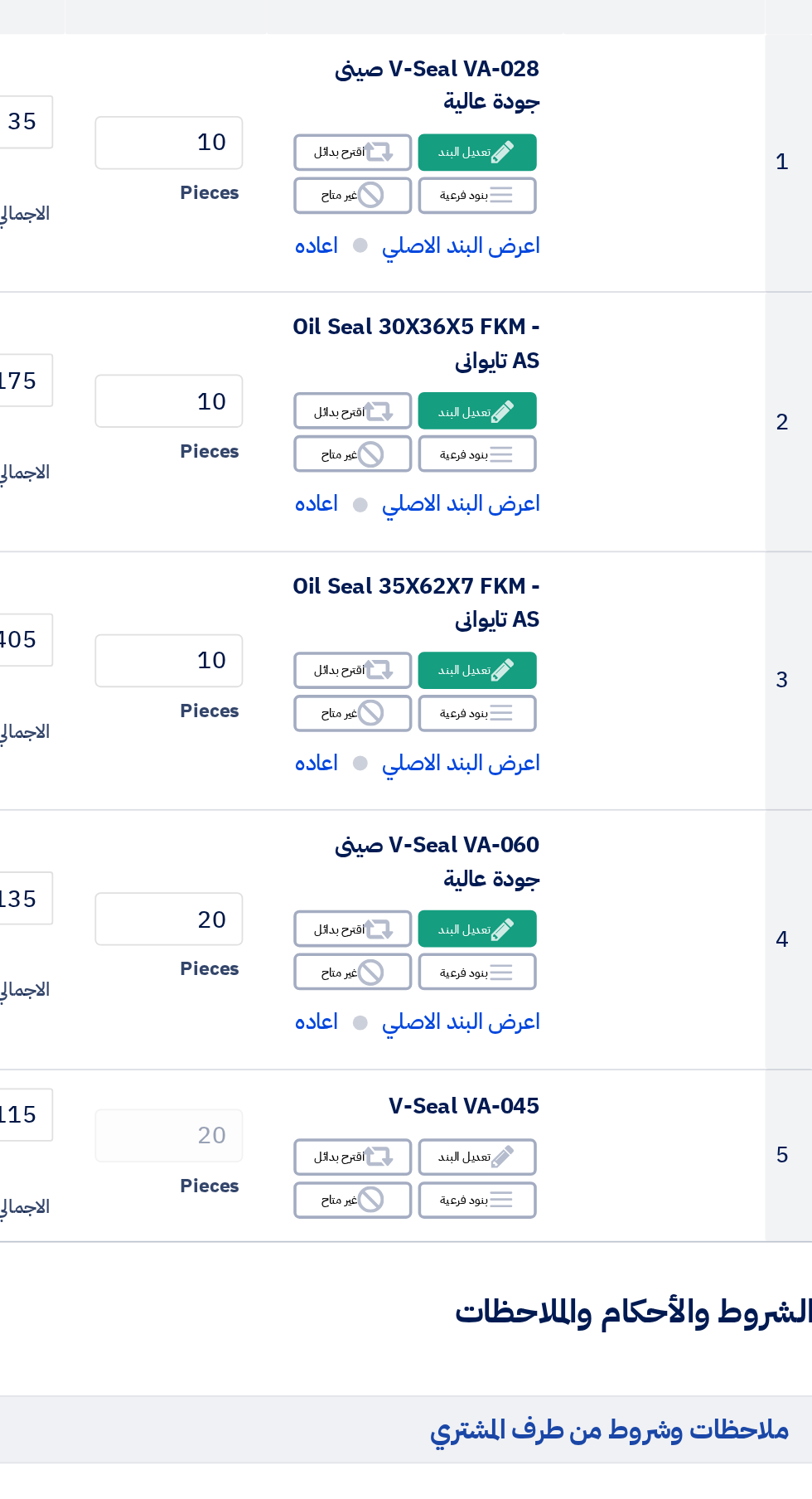
click at [608, 961] on use at bounding box center [610, 960] width 12 height 12
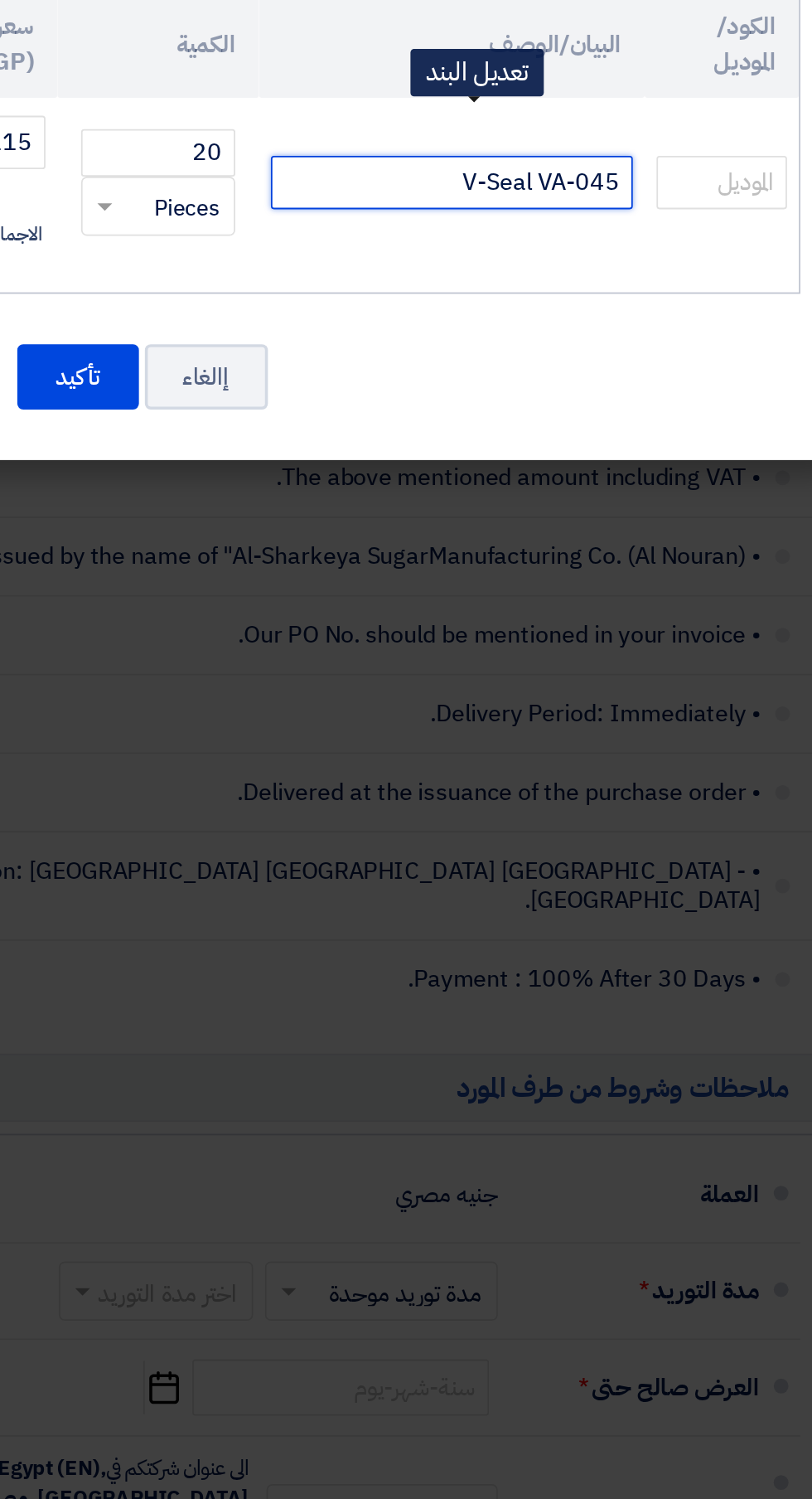
click at [546, 411] on input "V-Seal VA-045" at bounding box center [581, 416] width 202 height 30
click at [565, 425] on input "V-Seal VA-045" at bounding box center [581, 416] width 202 height 30
click at [572, 410] on input "V-Seal VA-045" at bounding box center [581, 416] width 202 height 30
click at [581, 410] on input "V-Seal VA-045" at bounding box center [581, 416] width 202 height 30
type input "V-Seal VA-045 صيني جودة عالية"
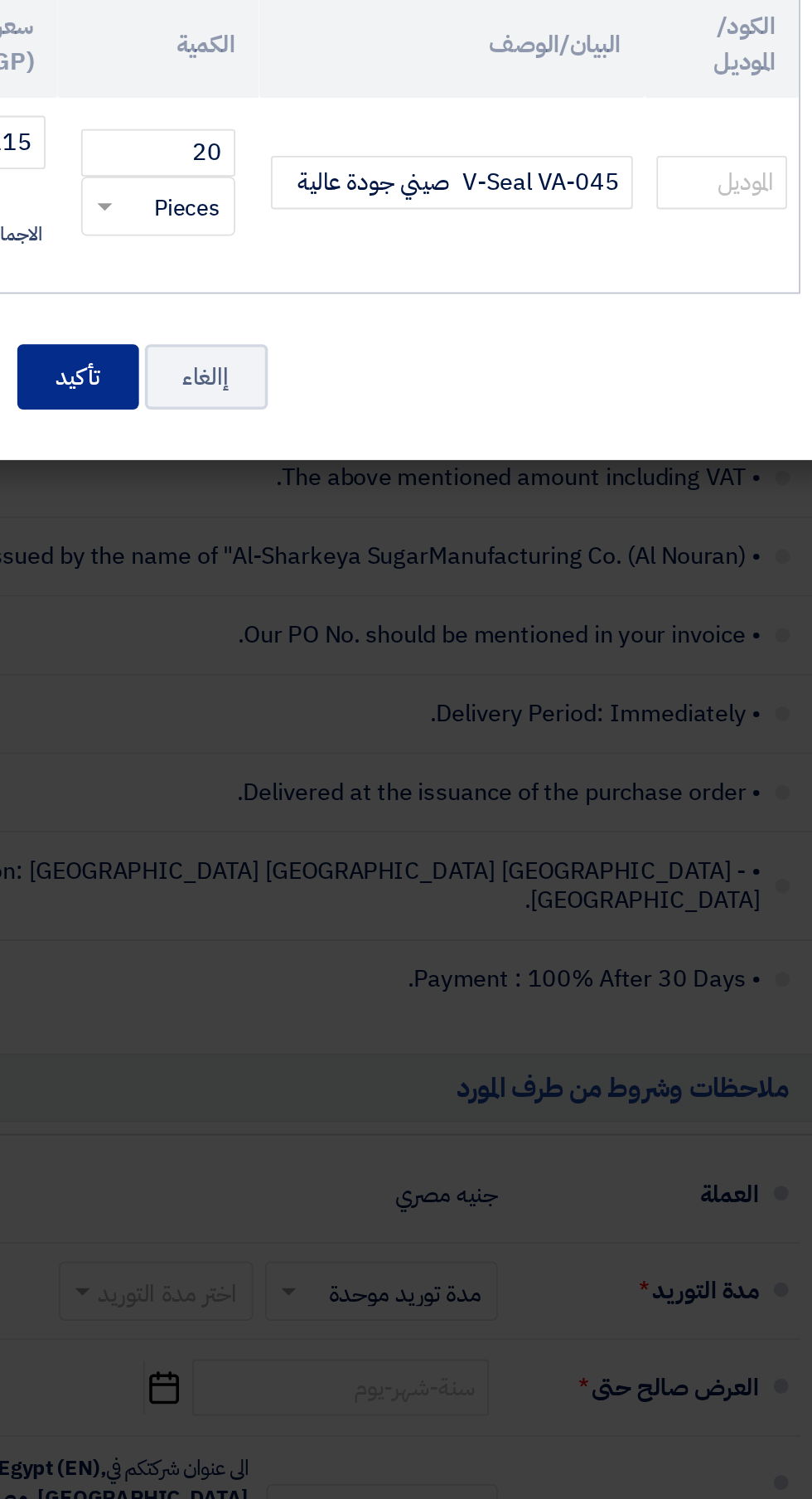
click at [390, 524] on button "تأكيد" at bounding box center [372, 525] width 68 height 36
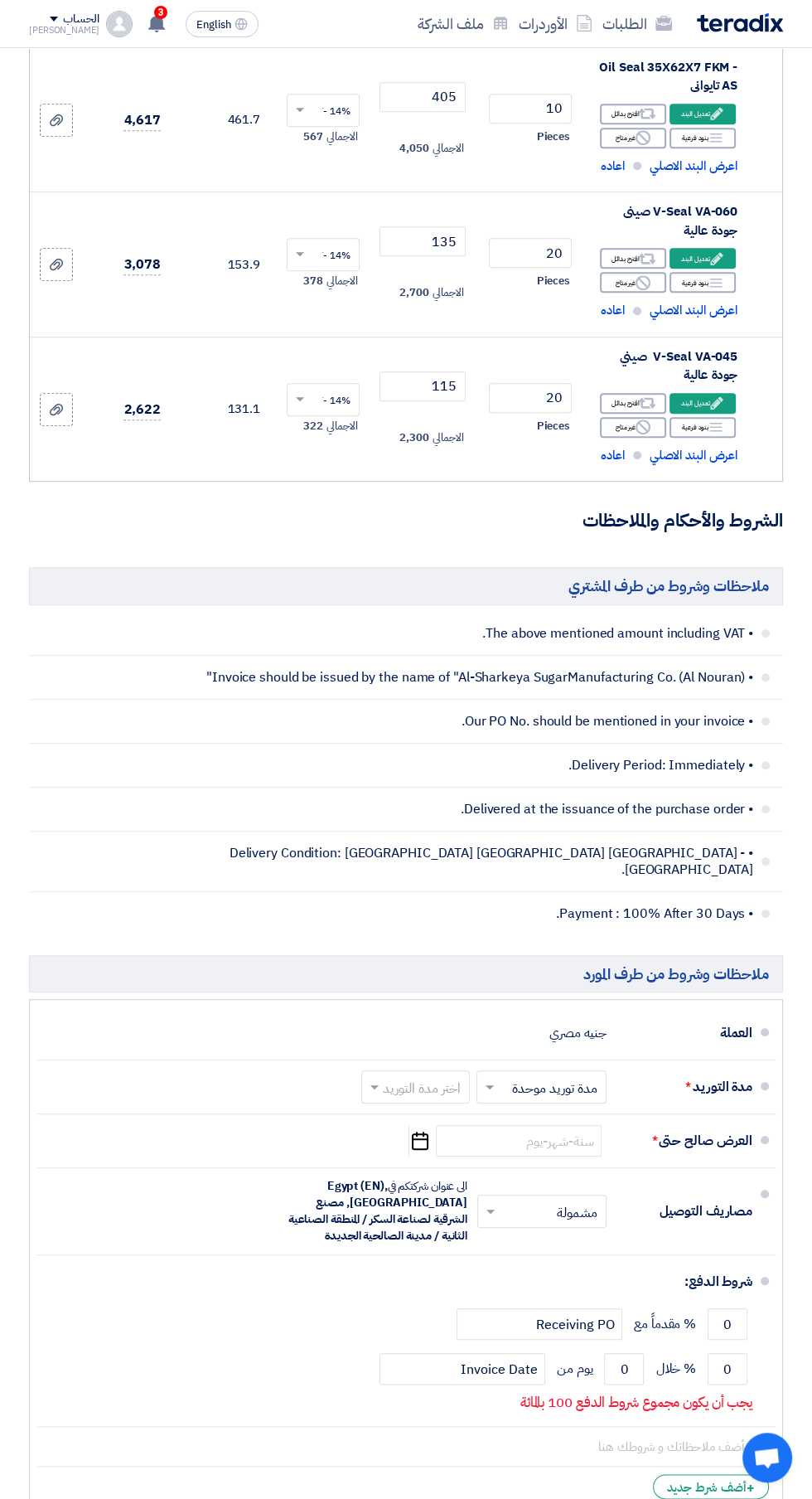
scroll to position [575, 0]
click at [416, 1076] on input "text" at bounding box center [412, 1087] width 100 height 24
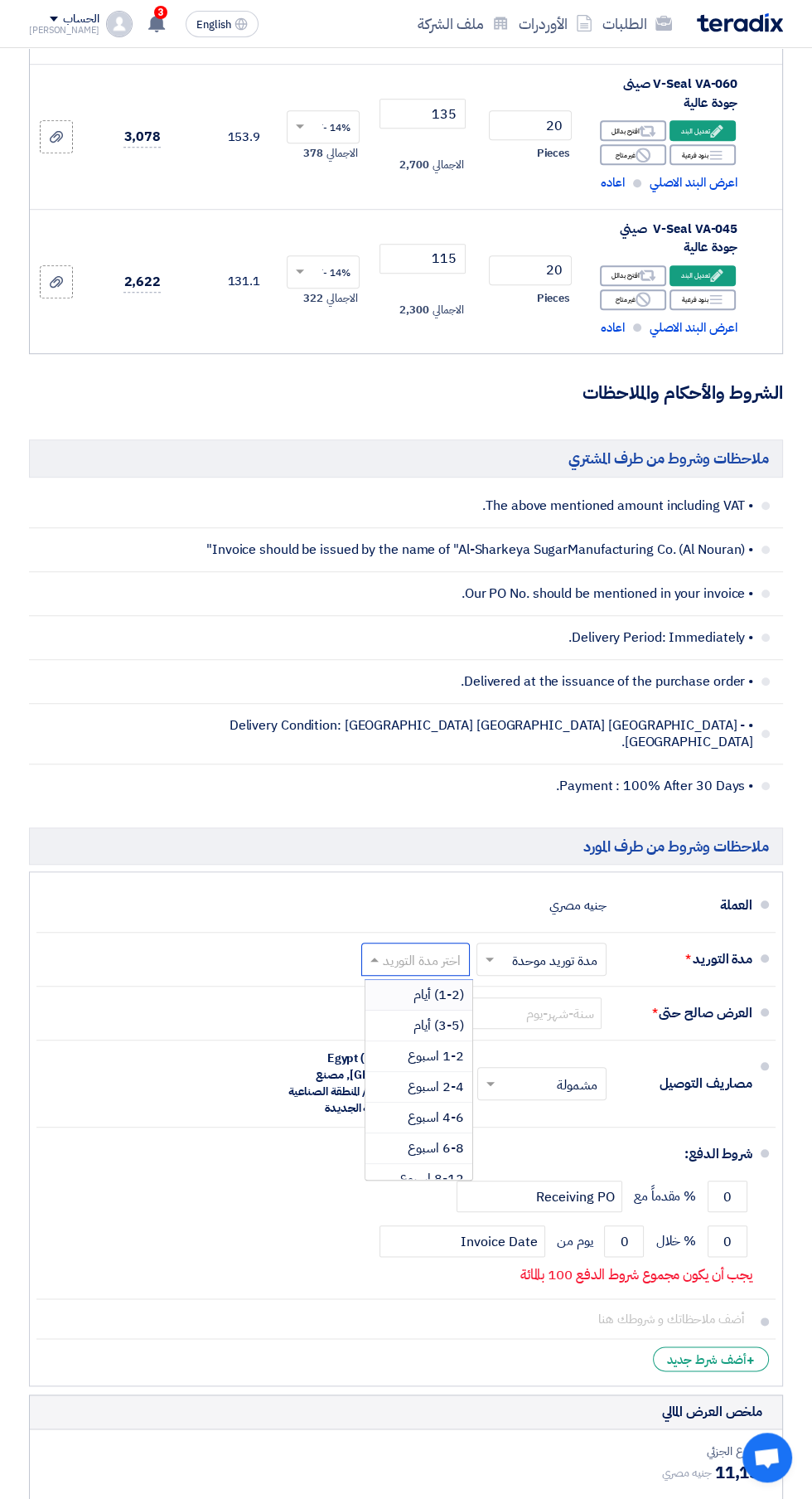
scroll to position [702, 0]
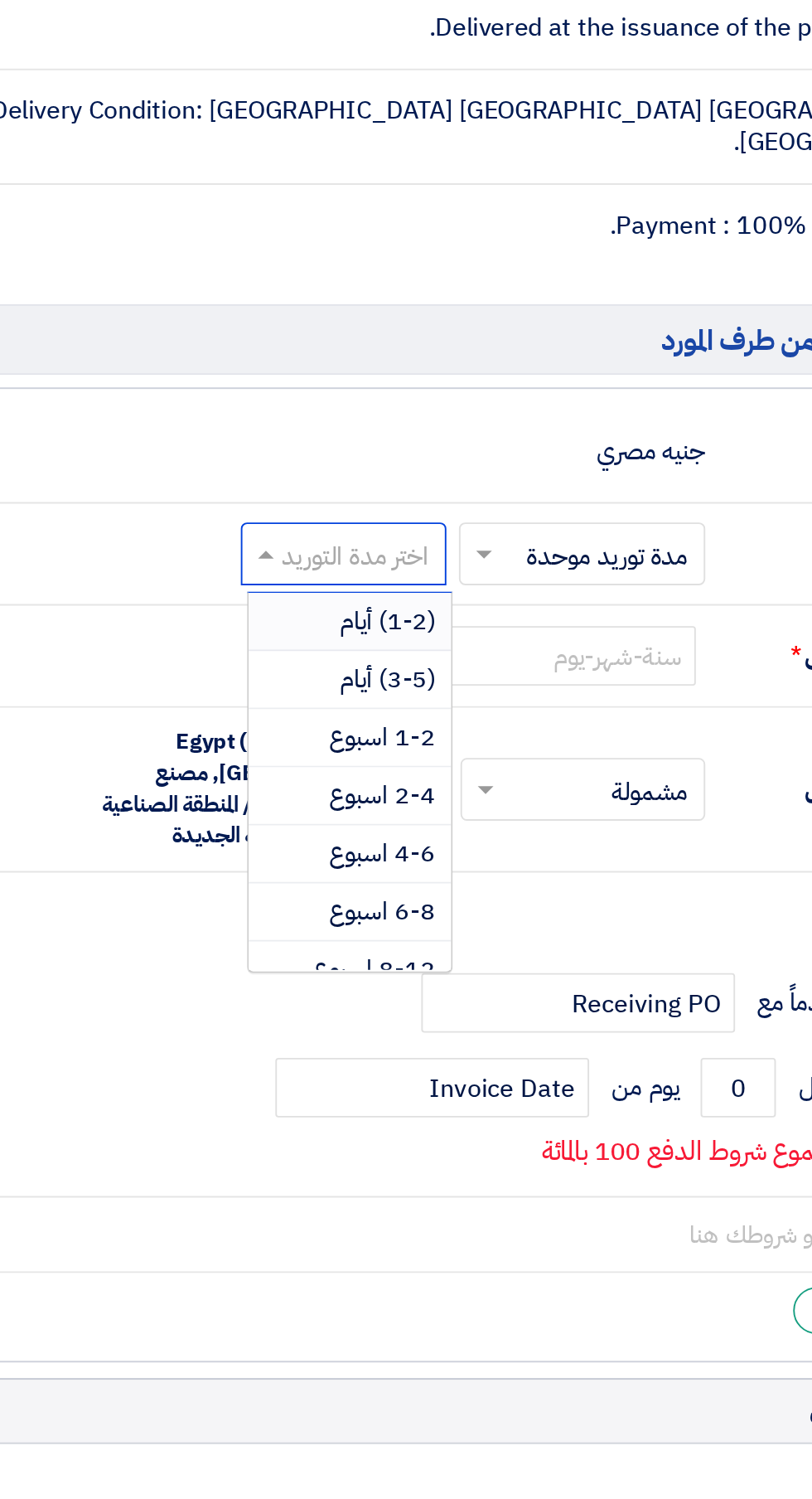
click at [447, 1015] on span "(3-5) أيام" at bounding box center [438, 1025] width 51 height 20
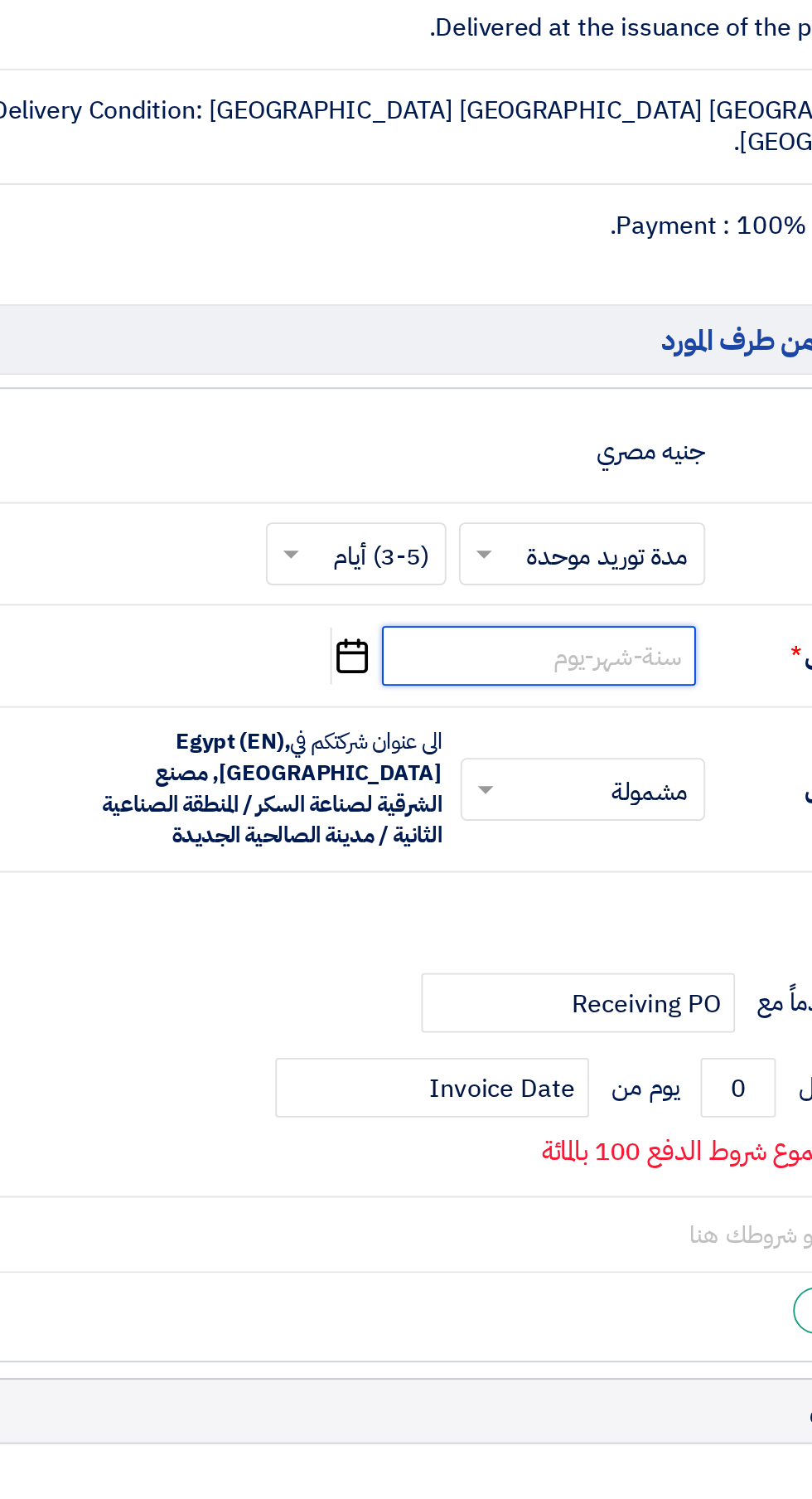
click at [564, 1000] on input at bounding box center [518, 1013] width 166 height 31
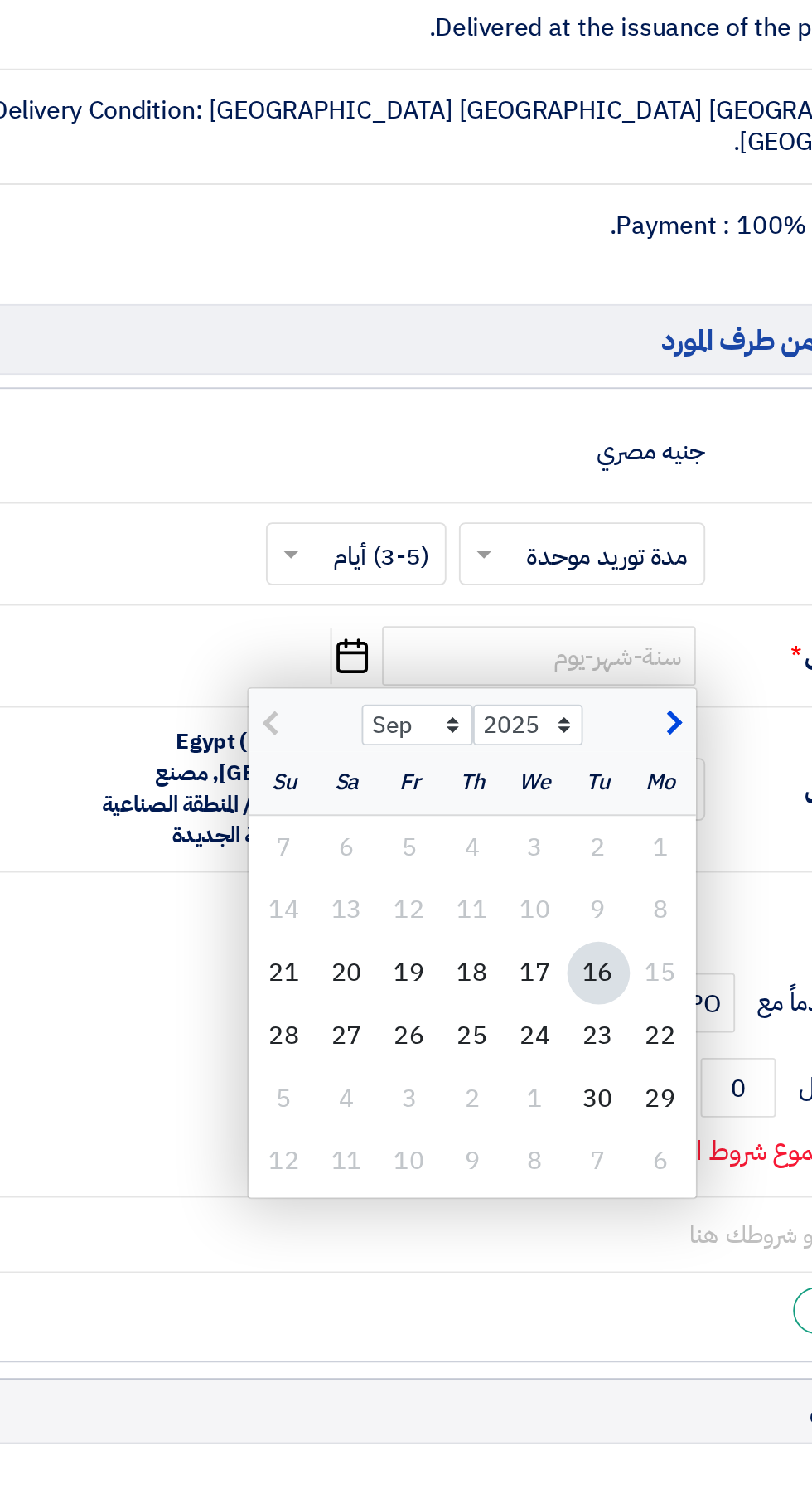
click at [587, 1197] on div "22" at bounding box center [583, 1213] width 33 height 33
type input "[DATE]"
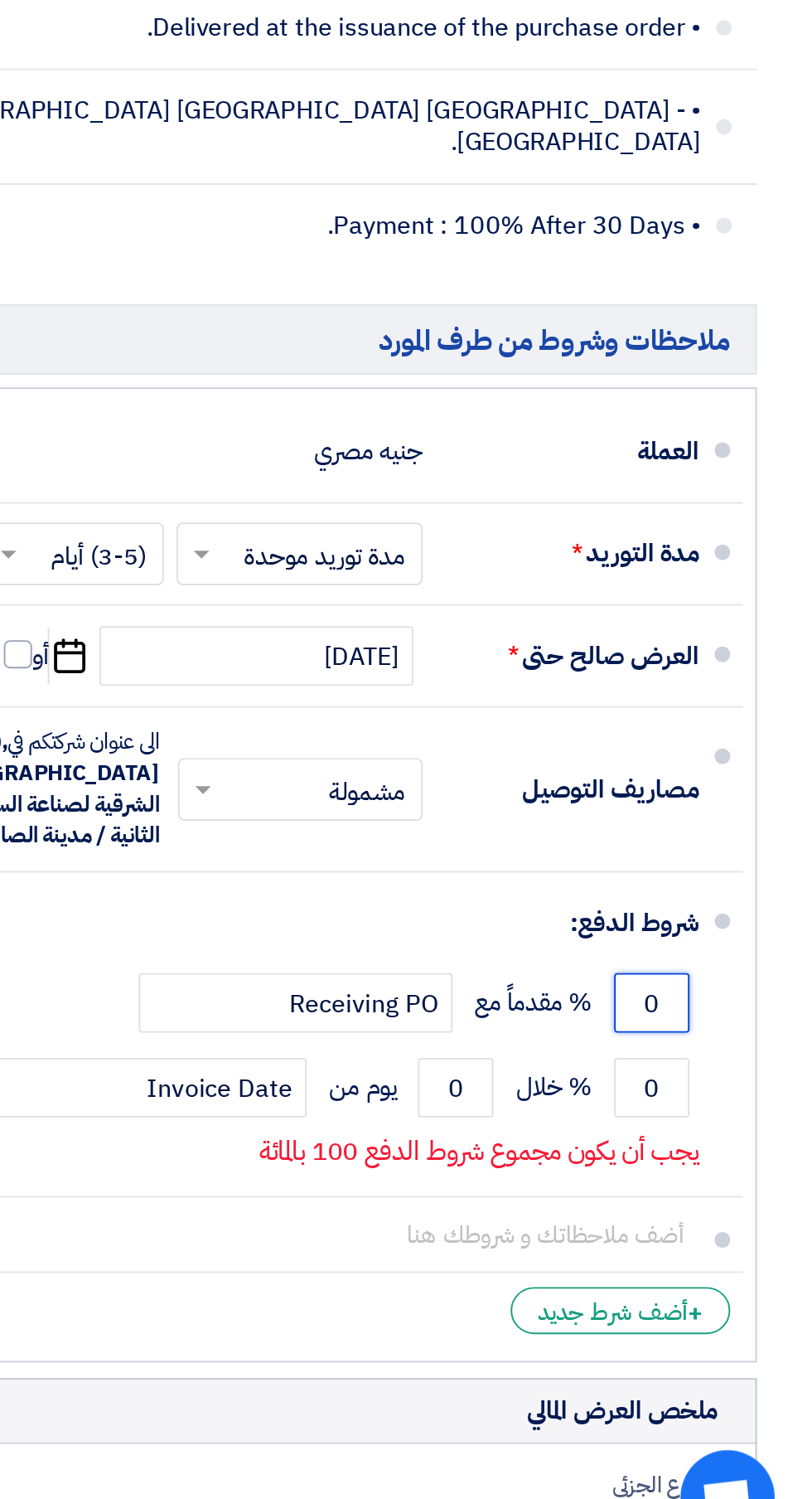
click at [720, 1181] on input "0" at bounding box center [728, 1195] width 40 height 31
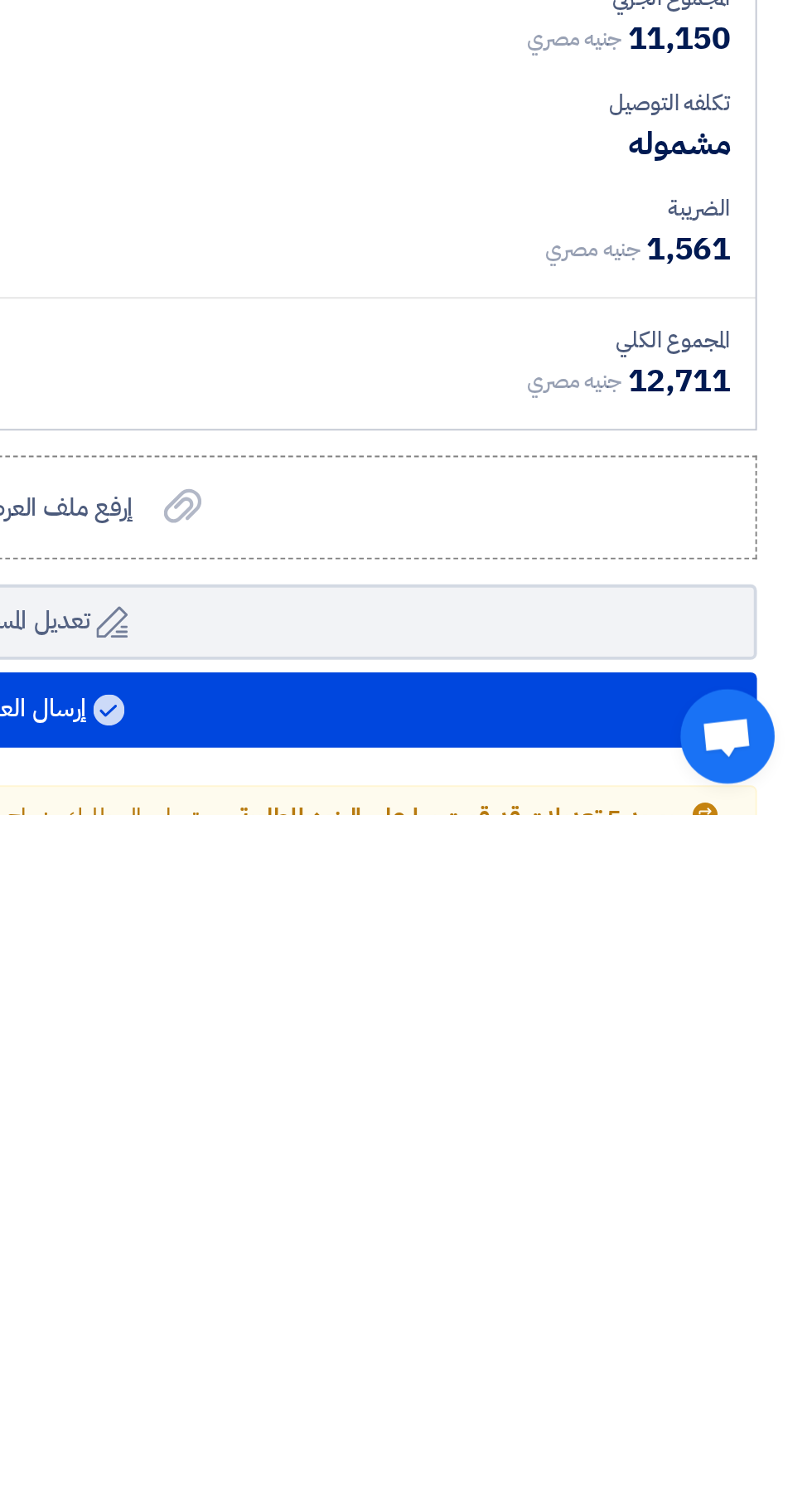
scroll to position [1075, 0]
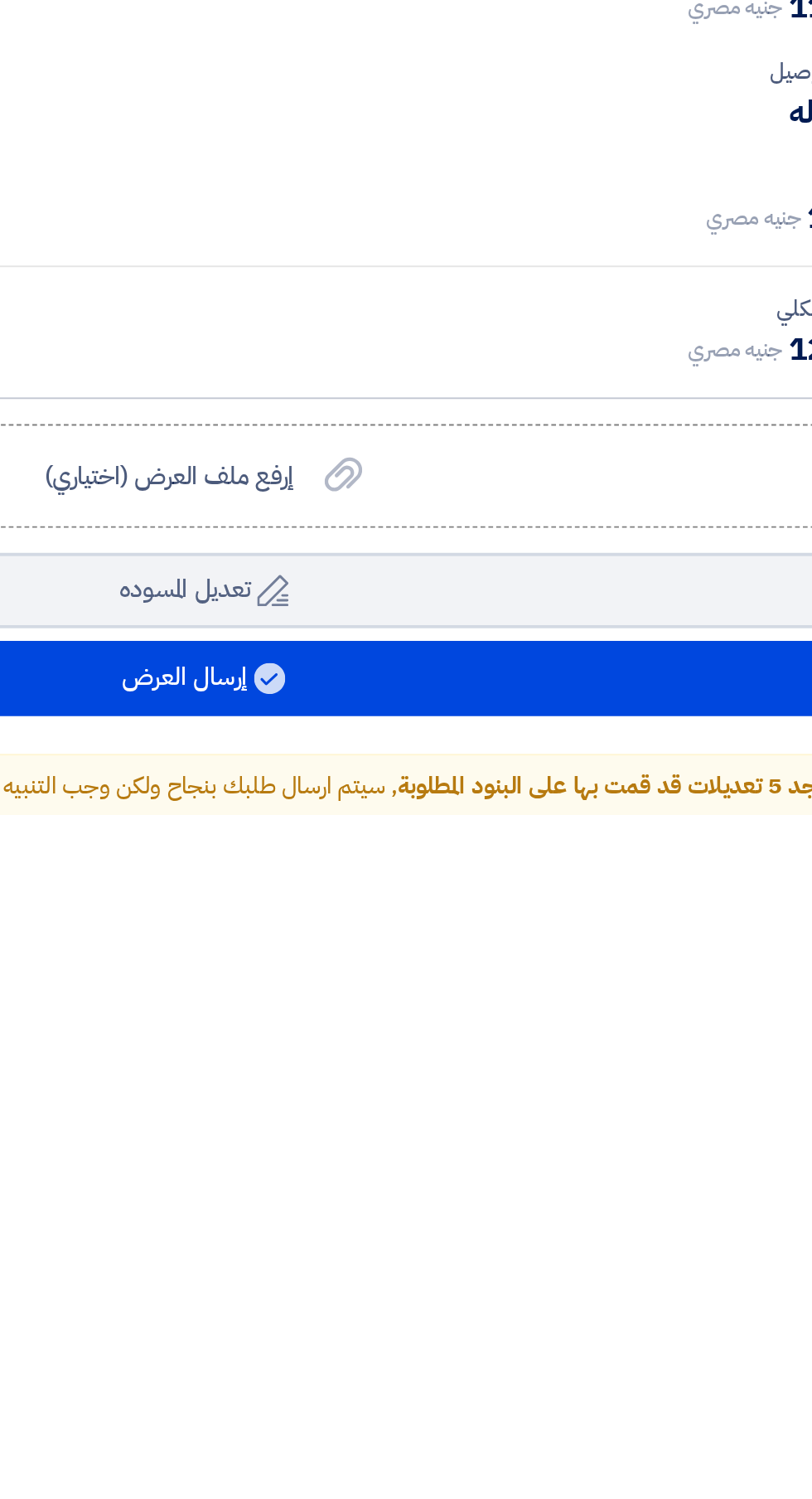
type input "100"
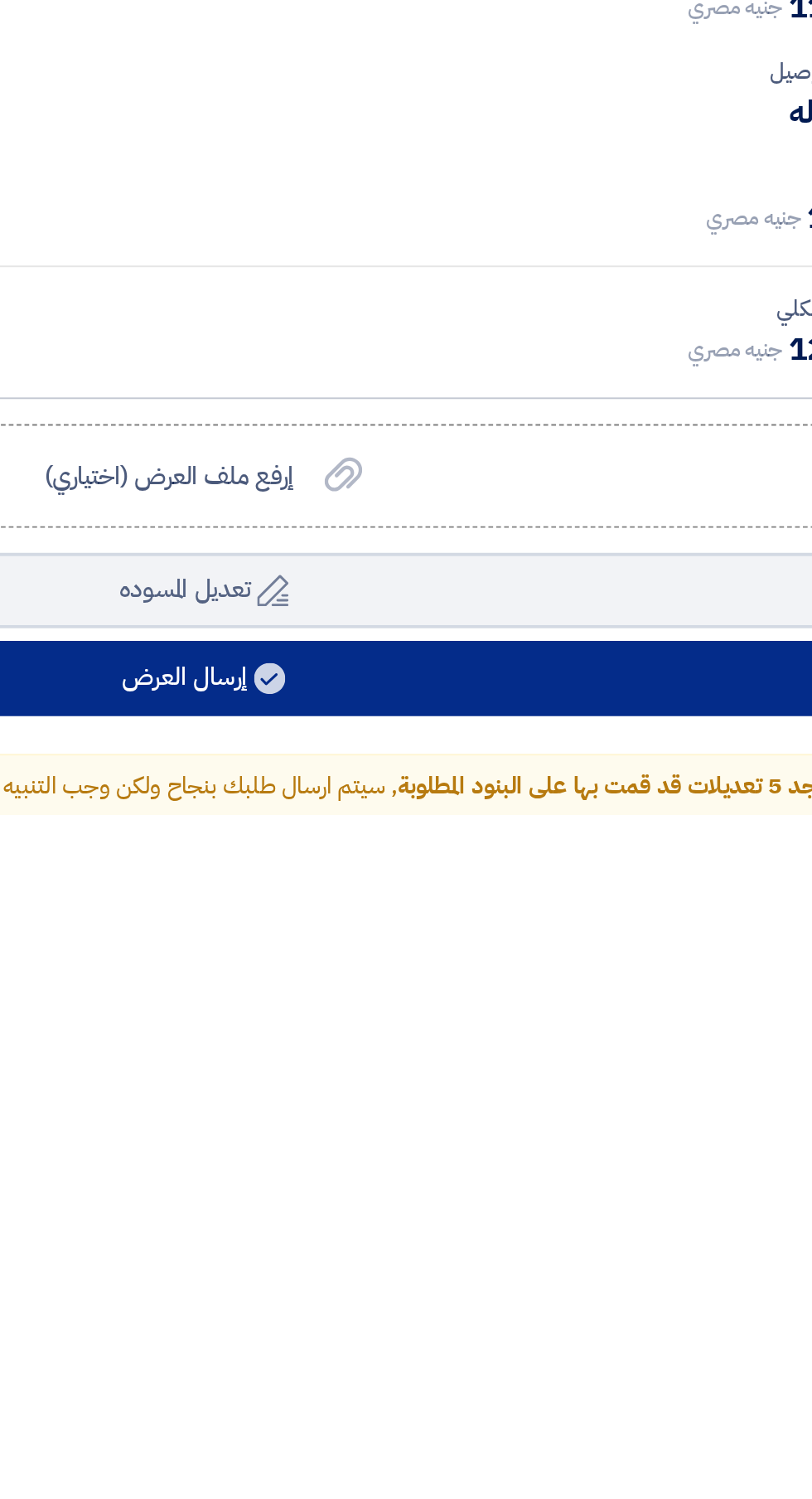
click at [562, 1412] on button "إرسال العرض" at bounding box center [406, 1426] width 754 height 40
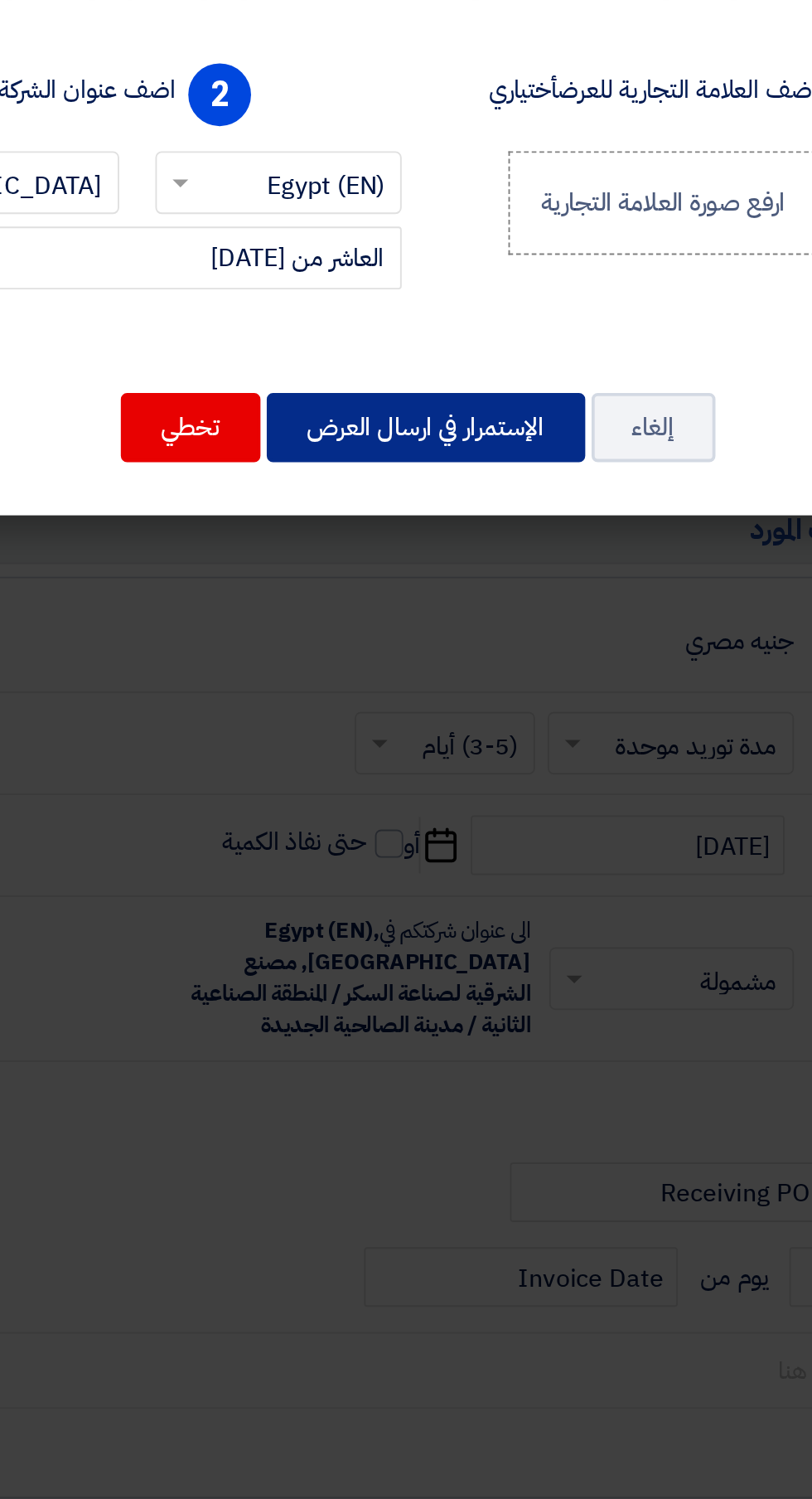
click at [428, 423] on button "الإستمرار في ارسال العرض" at bounding box center [413, 420] width 169 height 36
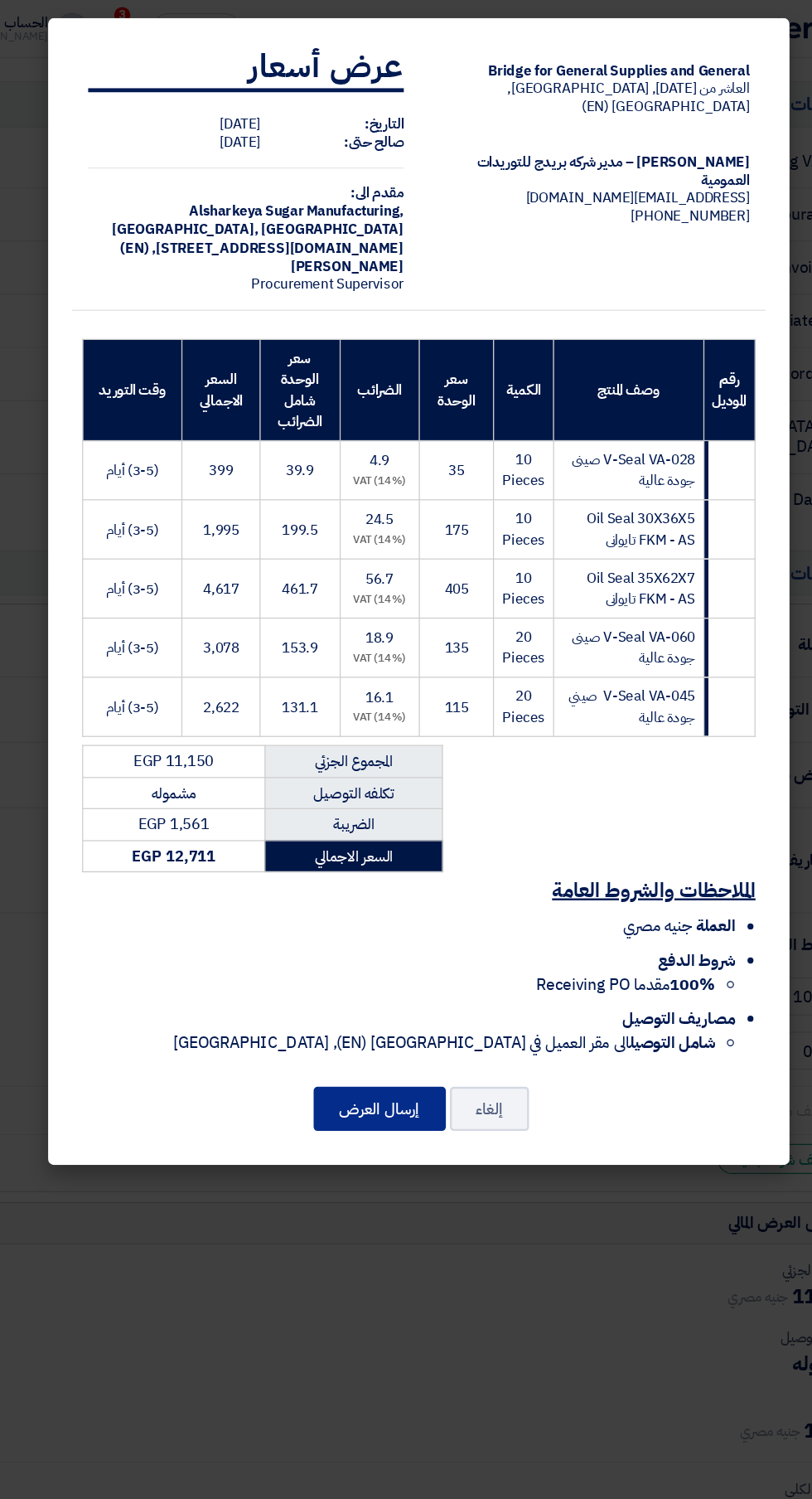
click at [380, 935] on button "إرسال العرض" at bounding box center [374, 917] width 109 height 36
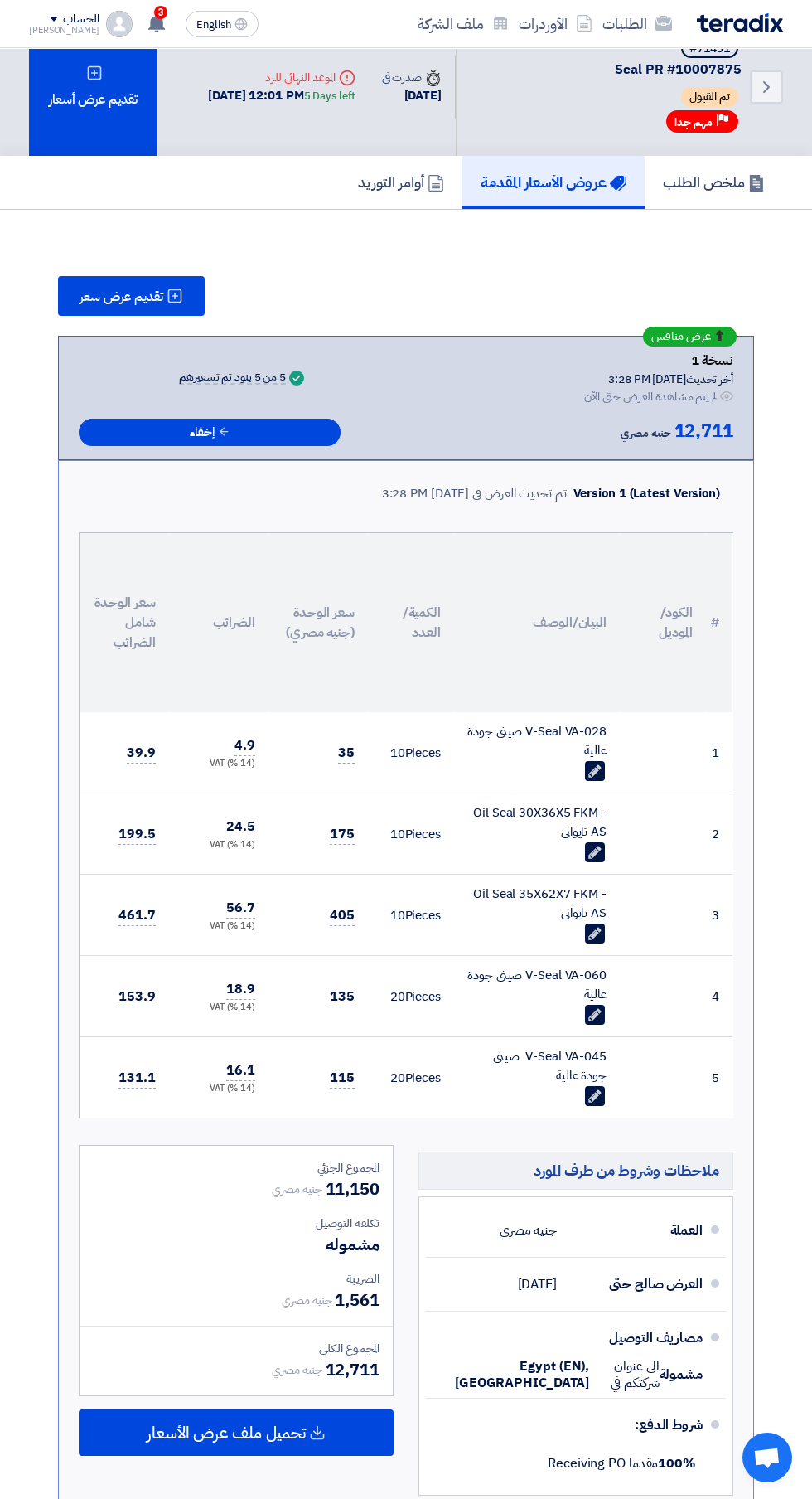
scroll to position [31, 0]
